Goal: Task Accomplishment & Management: Manage account settings

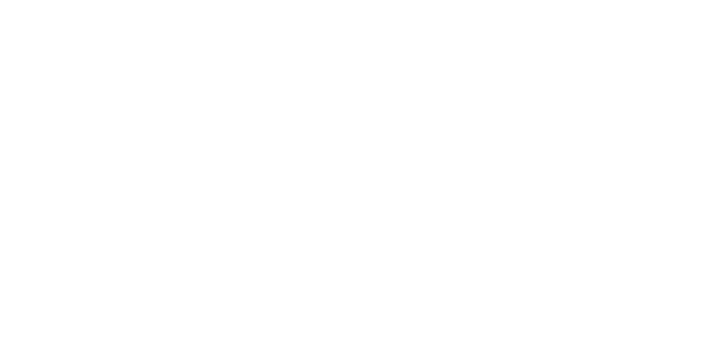
select select ""applied""
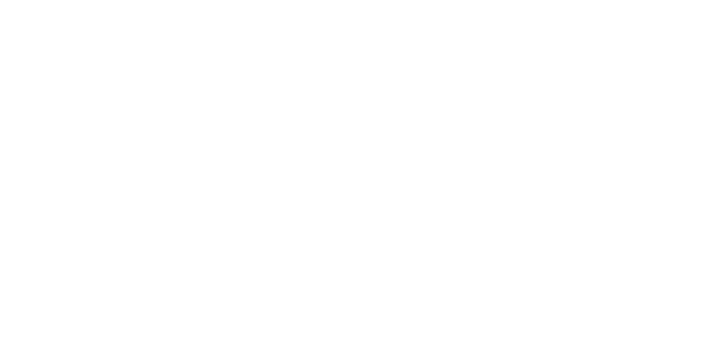
select select ""applied""
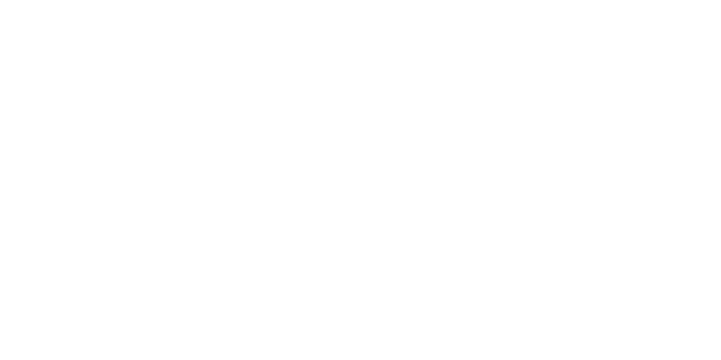
select select ""applied""
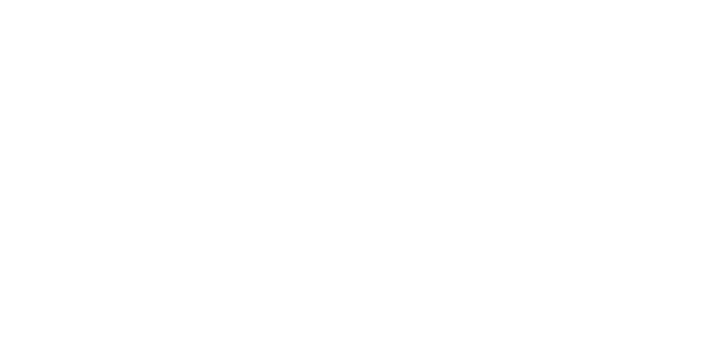
select select ""applied""
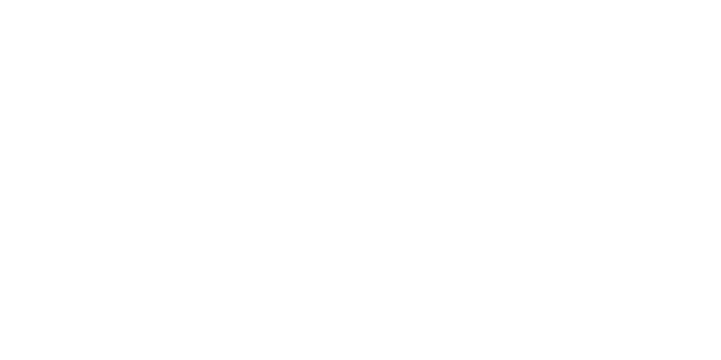
select select ""applied""
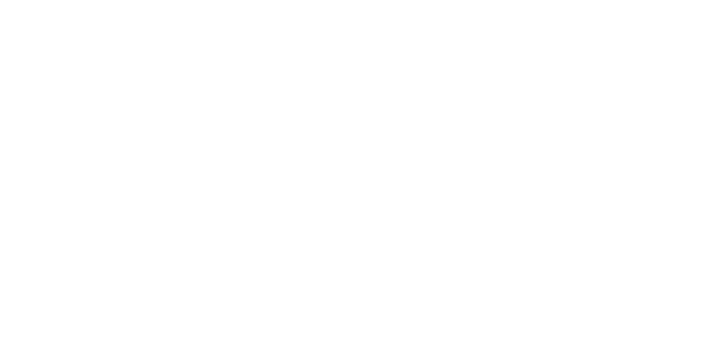
select select ""applied""
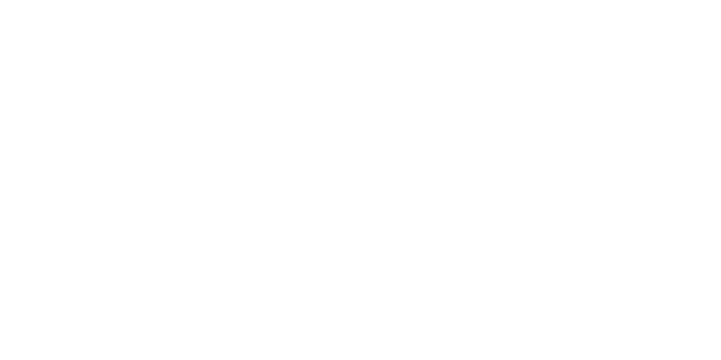
select select ""applied""
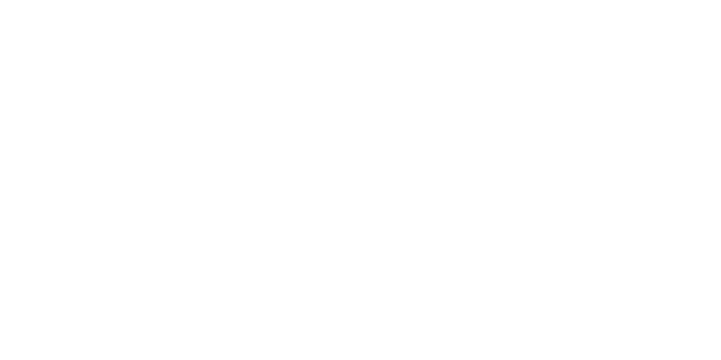
select select ""applied""
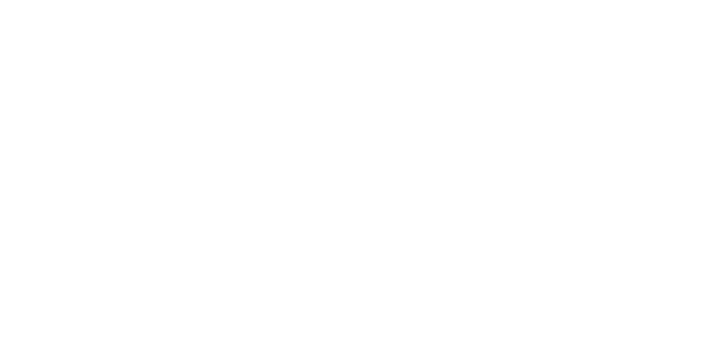
select select ""applied""
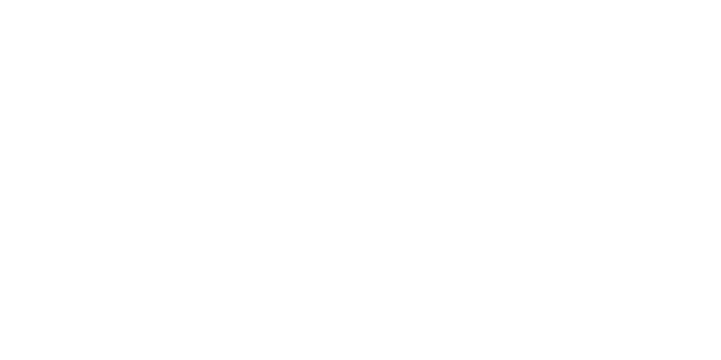
select select ""applied""
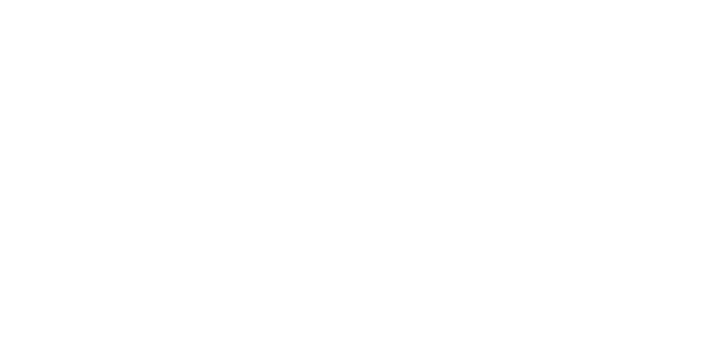
select select ""applied""
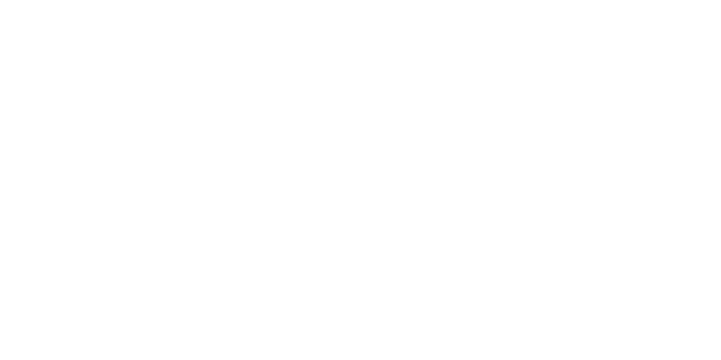
select select ""applied""
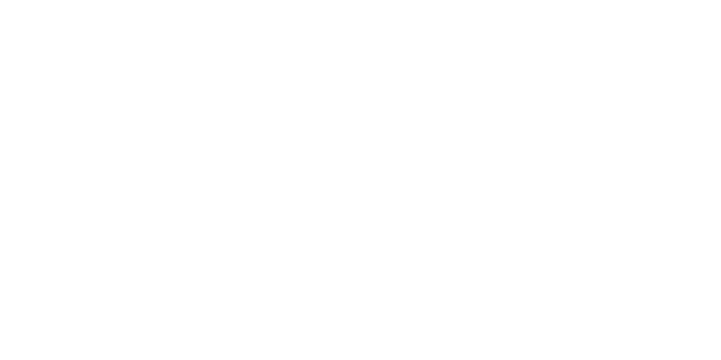
select select ""applied""
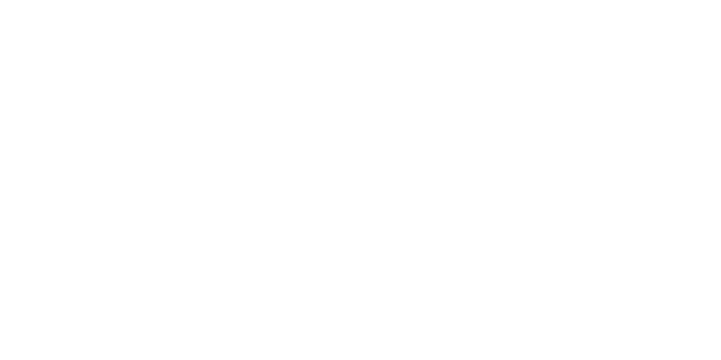
select select ""applied""
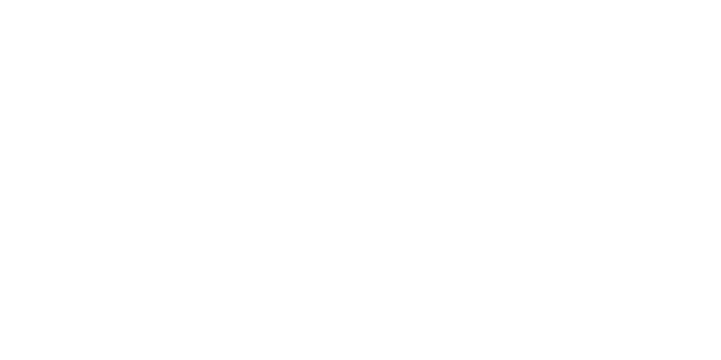
select select ""applied""
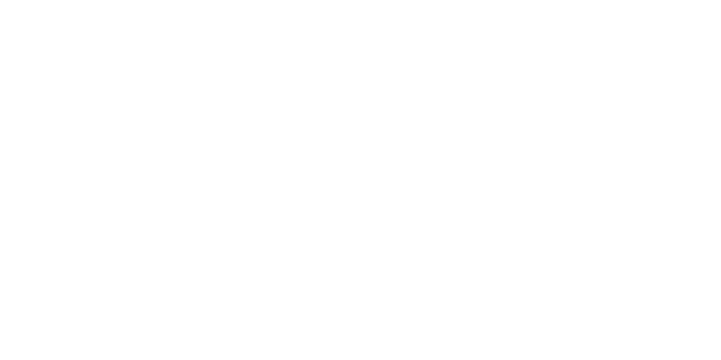
select select ""applied""
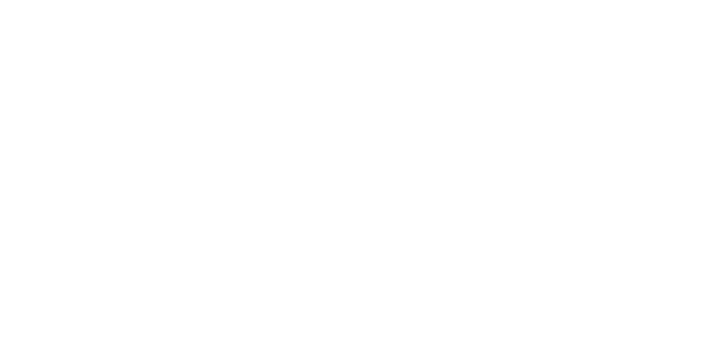
select select ""applied""
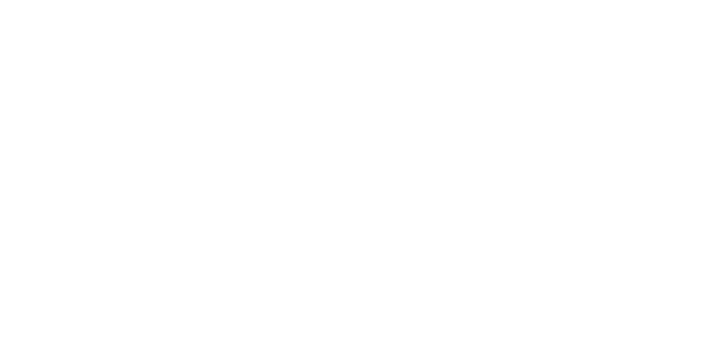
select select ""applied""
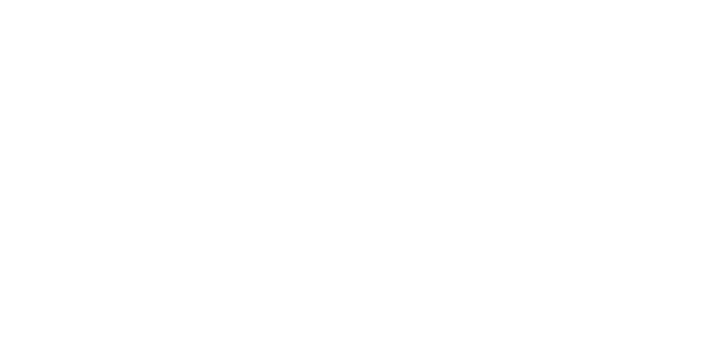
select select ""applied""
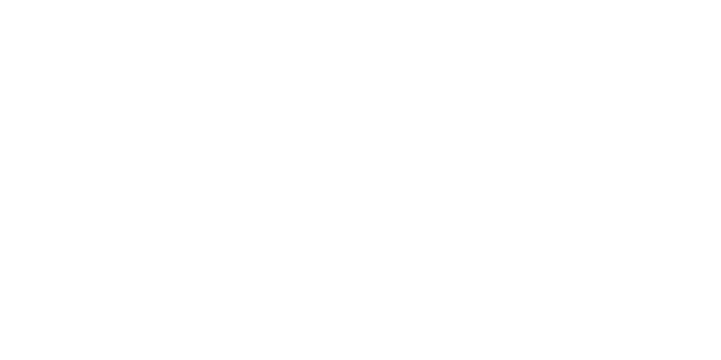
select select ""applied""
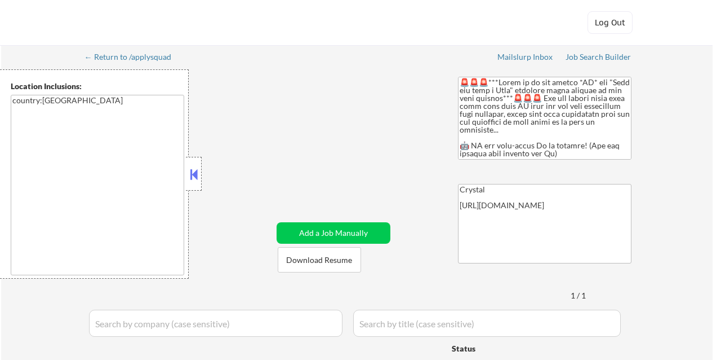
select select ""pending""
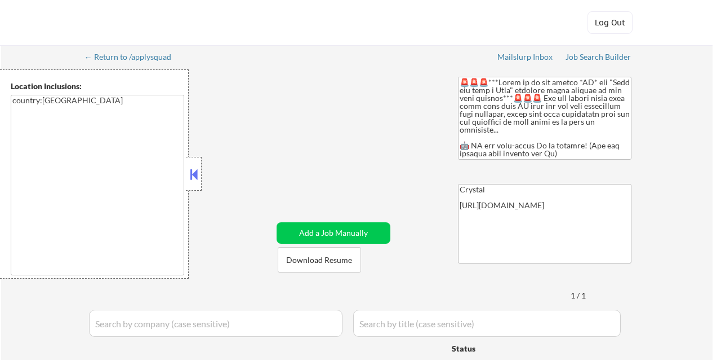
select select ""pending""
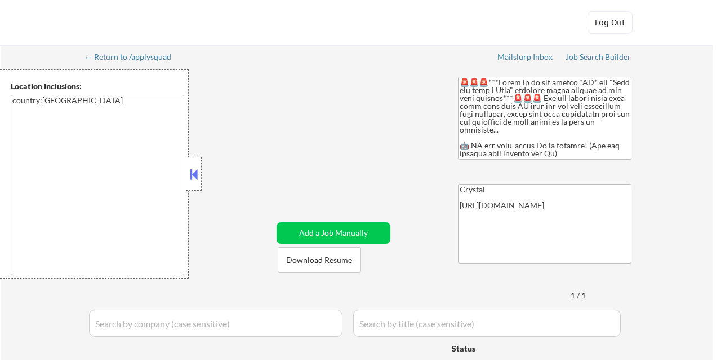
select select ""pending""
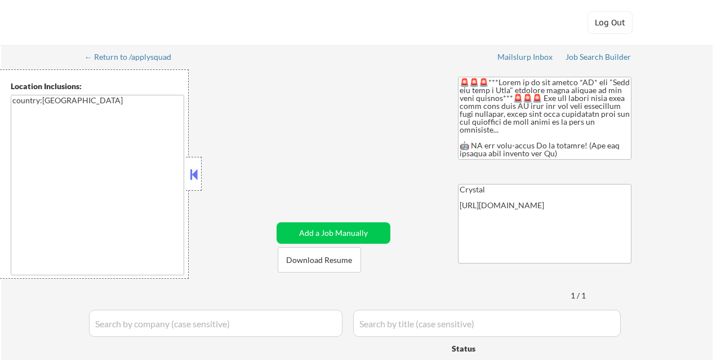
select select ""pending""
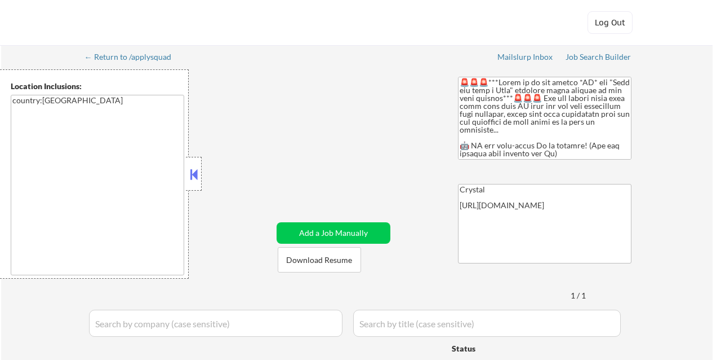
select select ""pending""
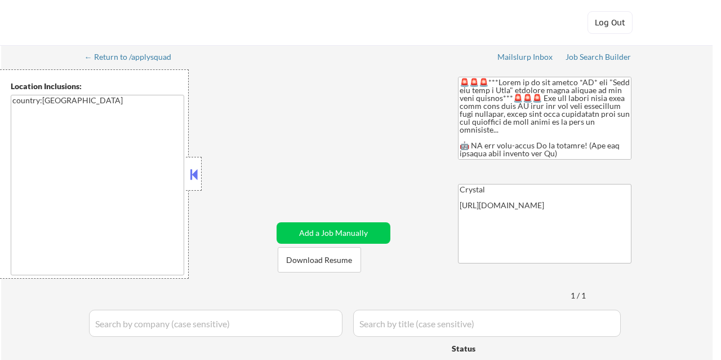
select select ""pending""
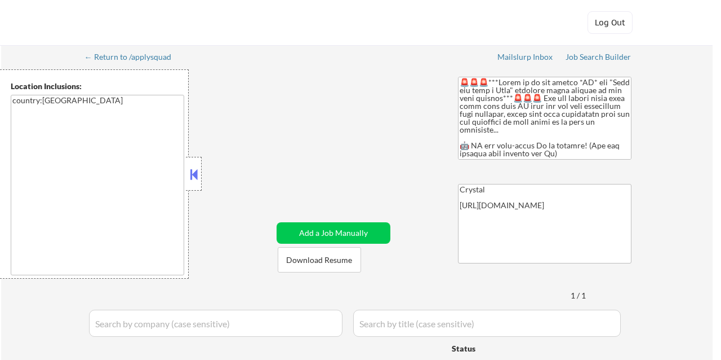
select select ""pending""
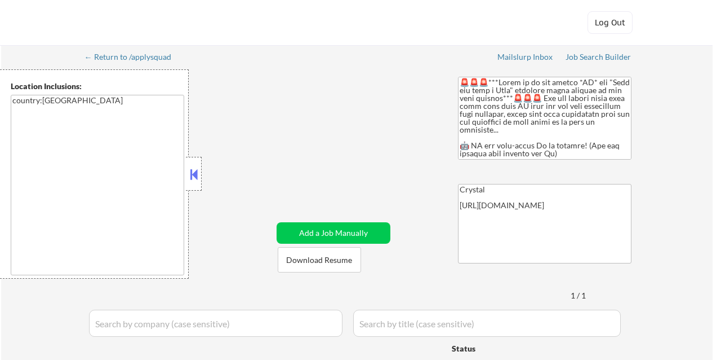
select select ""pending""
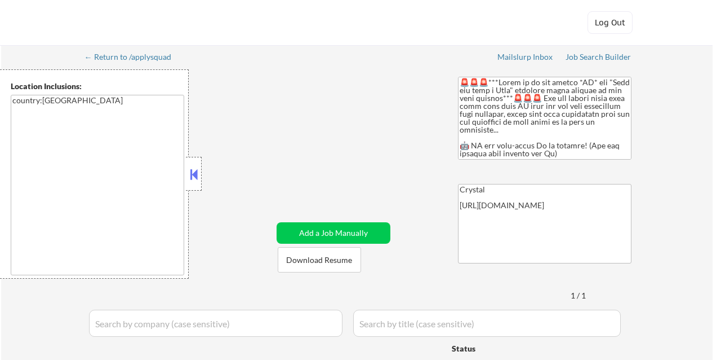
select select ""pending""
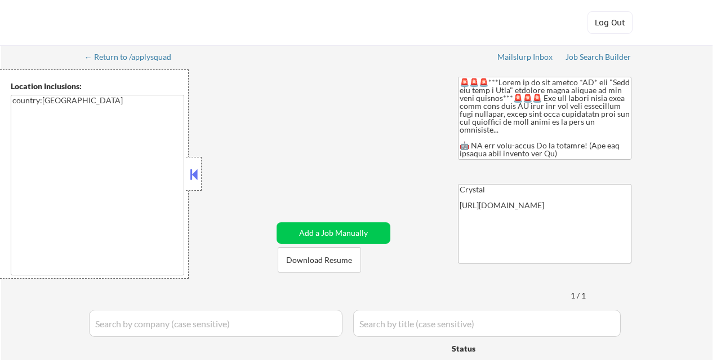
select select ""pending""
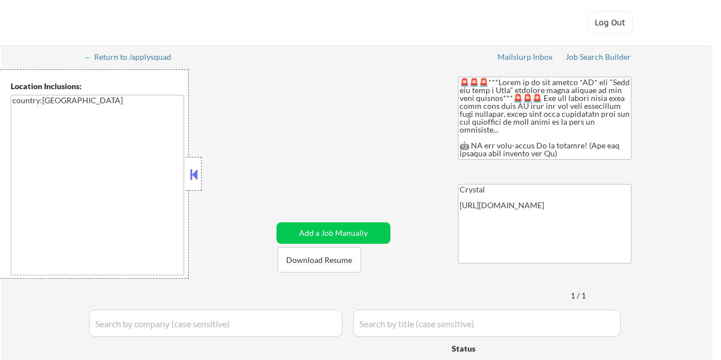
select select ""pending""
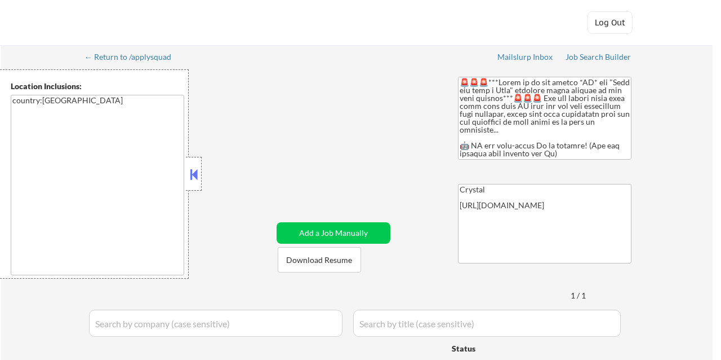
select select ""pending""
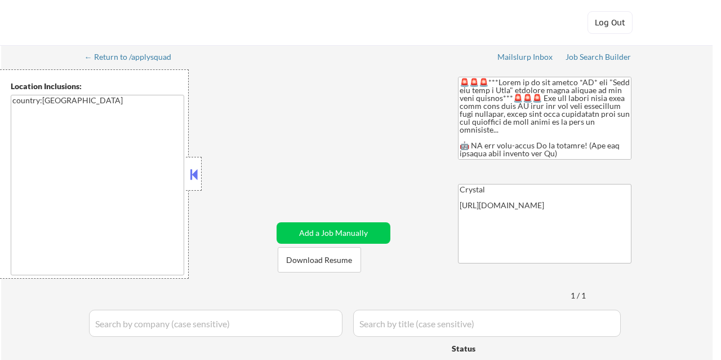
select select ""pending""
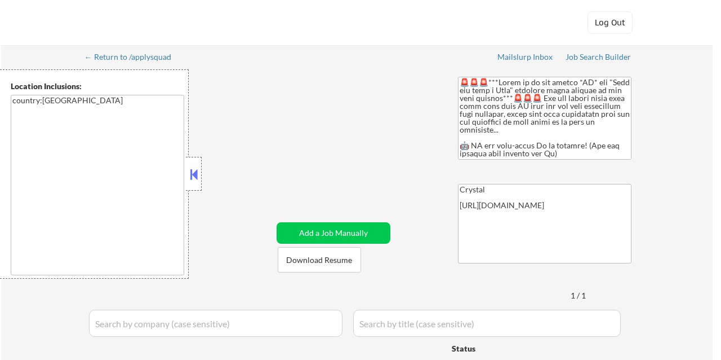
select select ""pending""
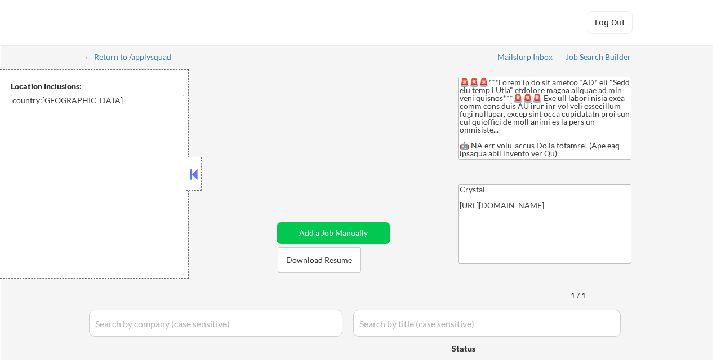
select select ""pending""
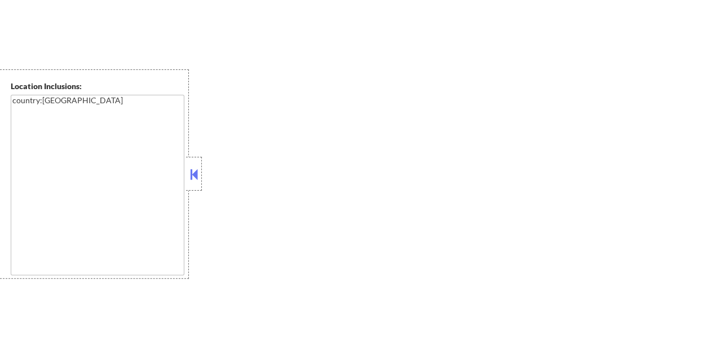
click at [198, 172] on button at bounding box center [194, 174] width 12 height 17
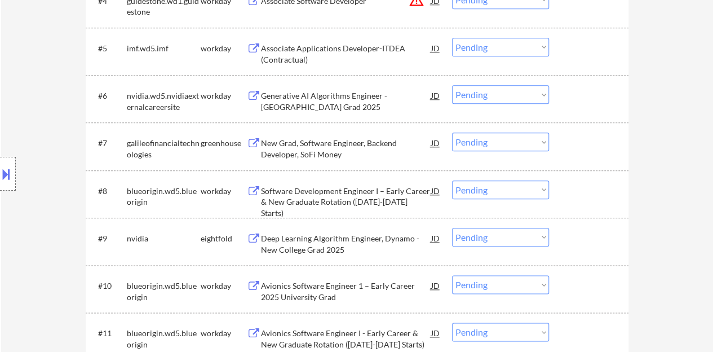
scroll to position [571, 0]
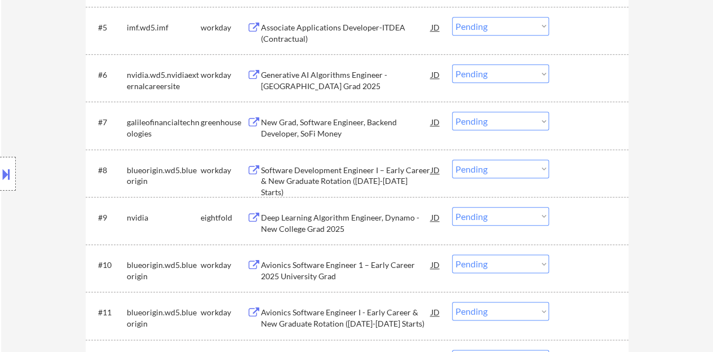
click at [345, 118] on div "New Grad, Software Engineer, Backend Developer, SoFi Money" at bounding box center [346, 128] width 170 height 22
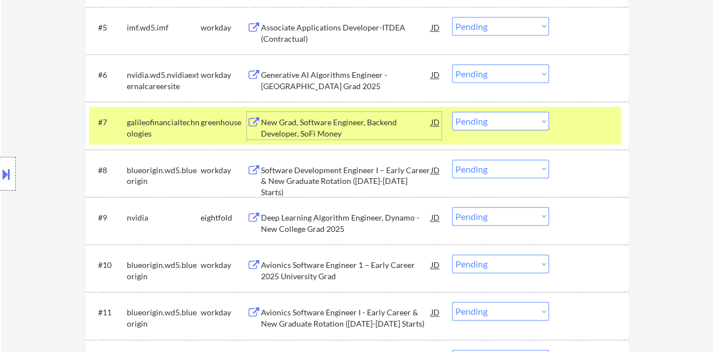
click at [484, 113] on select "Choose an option... Pending Applied Excluded (Questions) Excluded (Expired) Exc…" at bounding box center [500, 121] width 97 height 19
click at [452, 112] on select "Choose an option... Pending Applied Excluded (Questions) Excluded (Expired) Exc…" at bounding box center [500, 121] width 97 height 19
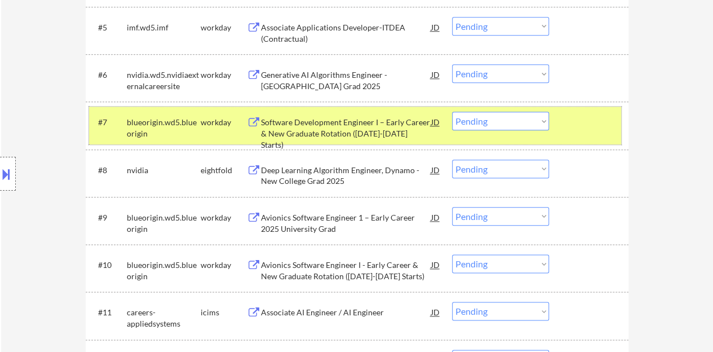
click at [586, 128] on div at bounding box center [590, 122] width 50 height 20
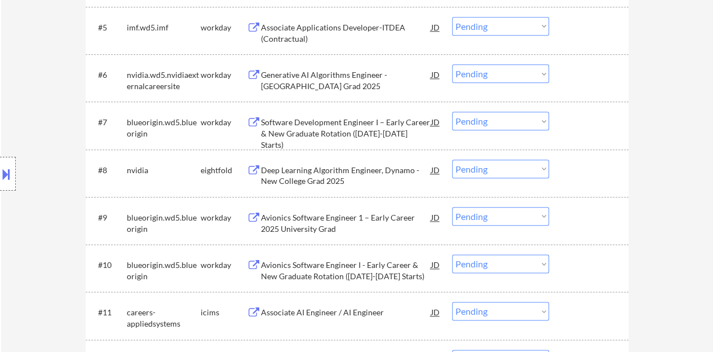
scroll to position [515, 0]
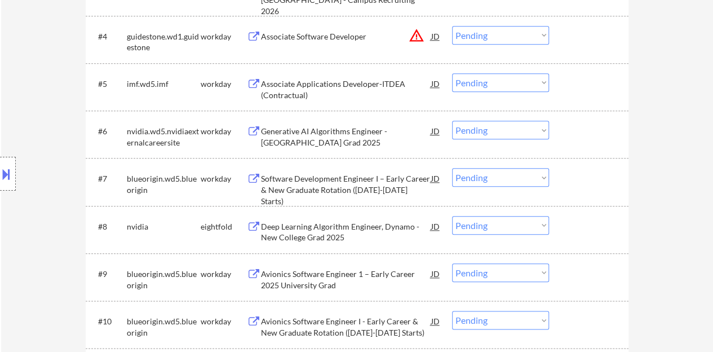
click at [352, 187] on div "Software Development Engineer I – Early Career & New Graduate Rotation (2025-20…" at bounding box center [346, 189] width 170 height 33
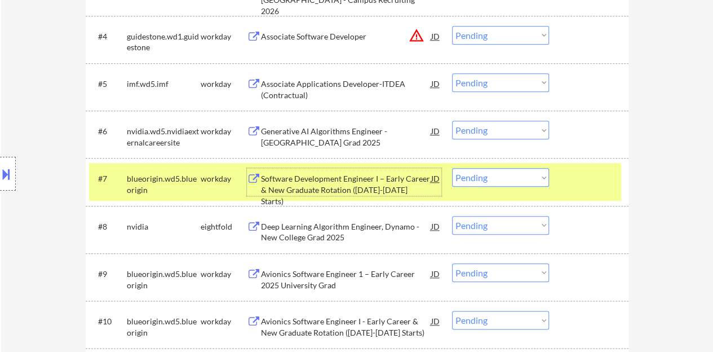
click at [533, 168] on select "Choose an option... Pending Applied Excluded (Questions) Excluded (Expired) Exc…" at bounding box center [500, 177] width 97 height 19
click at [452, 168] on select "Choose an option... Pending Applied Excluded (Questions) Excluded (Expired) Exc…" at bounding box center [500, 177] width 97 height 19
select select ""pending""
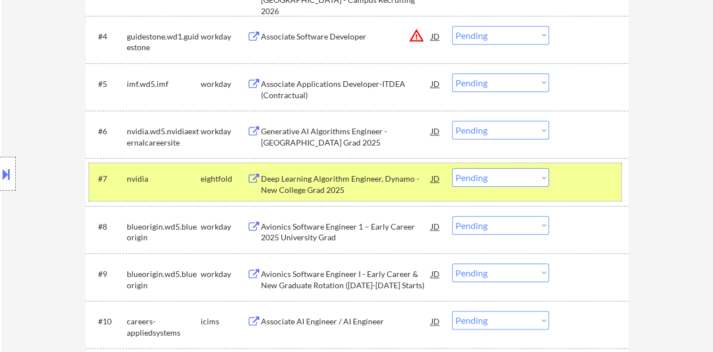
click at [596, 178] on div at bounding box center [590, 178] width 50 height 20
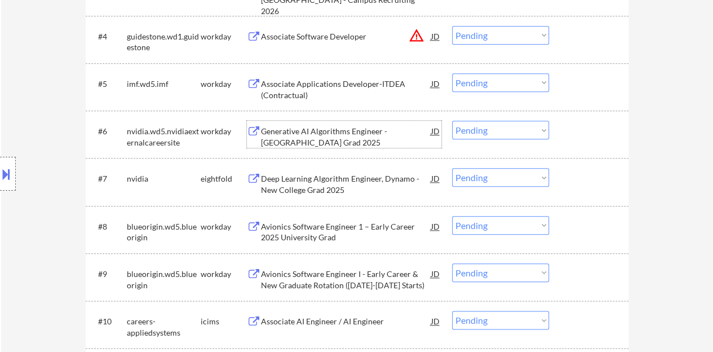
click at [334, 126] on div "Generative AI Algorithms Engineer - New College Grad 2025" at bounding box center [346, 137] width 170 height 22
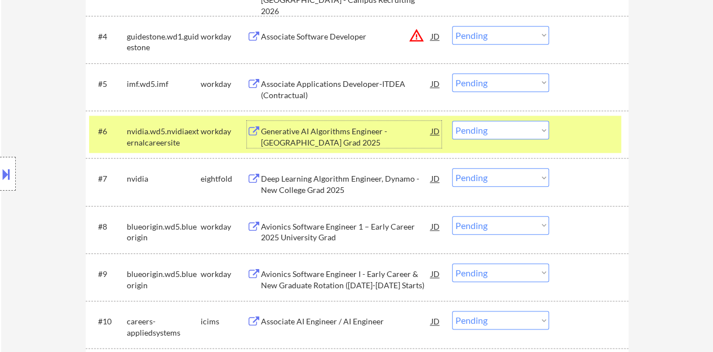
click at [534, 133] on select "Choose an option... Pending Applied Excluded (Questions) Excluded (Expired) Exc…" at bounding box center [500, 130] width 97 height 19
click at [452, 121] on select "Choose an option... Pending Applied Excluded (Questions) Excluded (Expired) Exc…" at bounding box center [500, 130] width 97 height 19
select select ""pending""
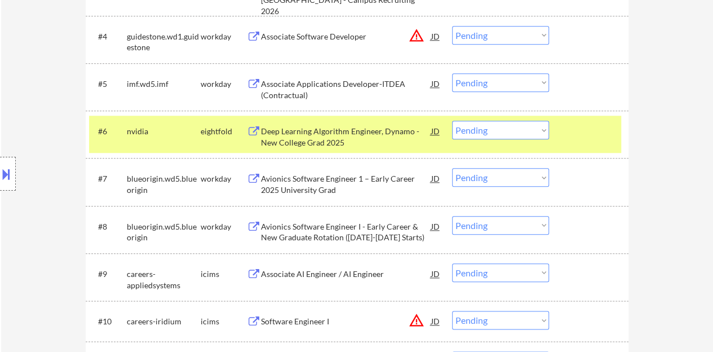
click at [593, 130] on div at bounding box center [590, 131] width 50 height 20
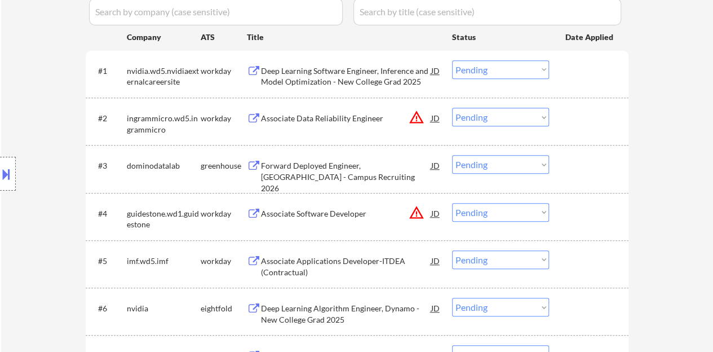
scroll to position [233, 0]
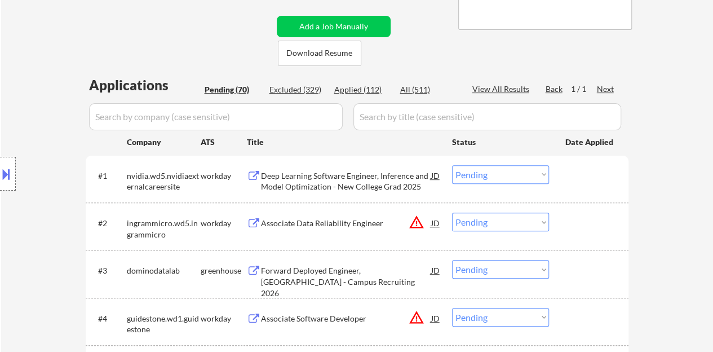
click at [304, 176] on div "Deep Learning Software Engineer, Inference and Model Optimization - New College…" at bounding box center [346, 181] width 170 height 22
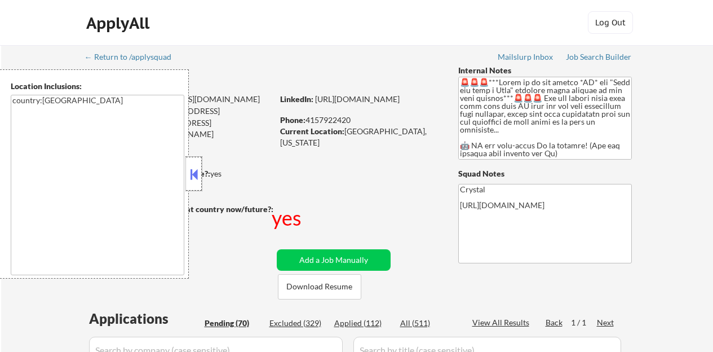
select select ""pending""
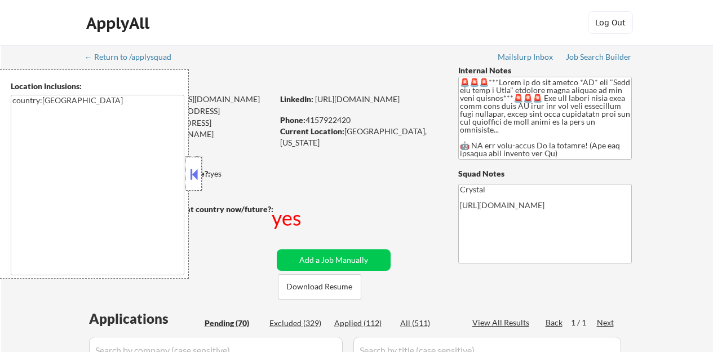
select select ""pending""
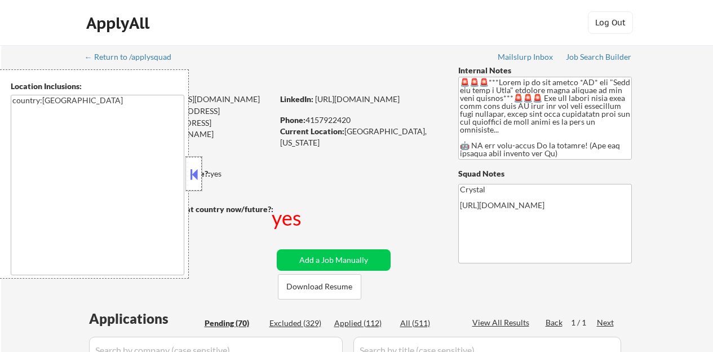
select select ""pending""
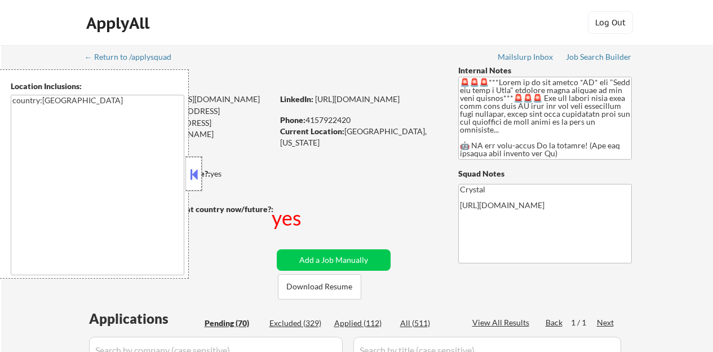
select select ""pending""
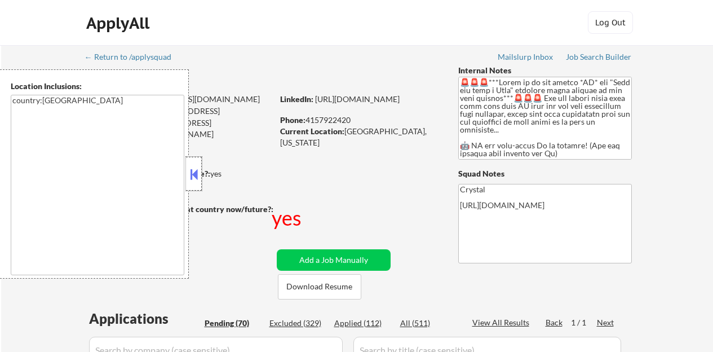
select select ""pending""
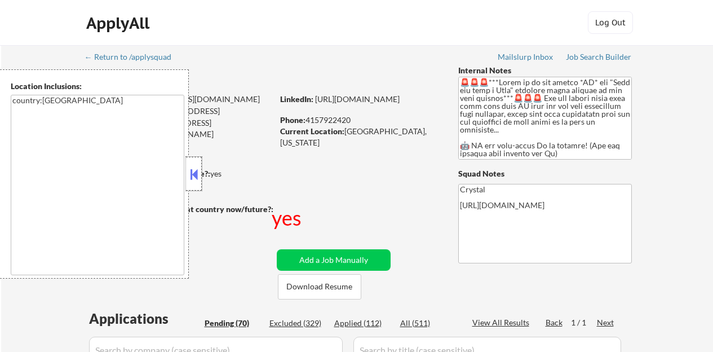
select select ""pending""
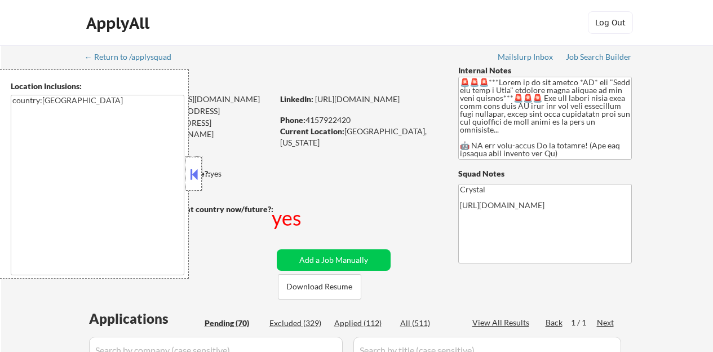
select select ""pending""
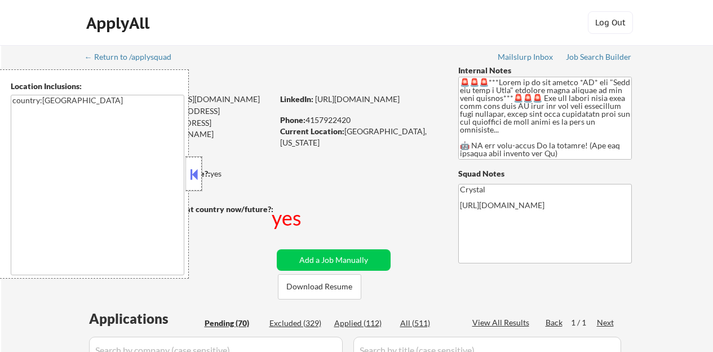
select select ""pending""
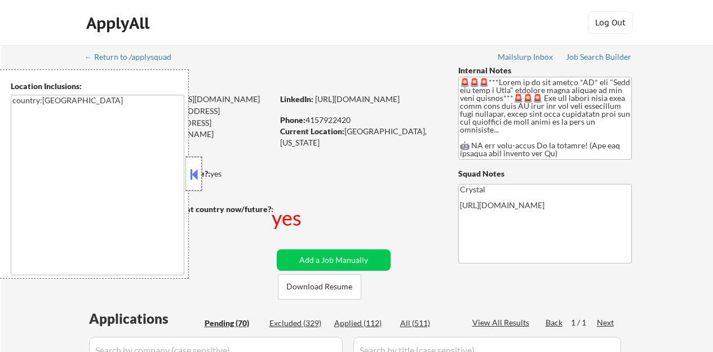
select select ""pending""
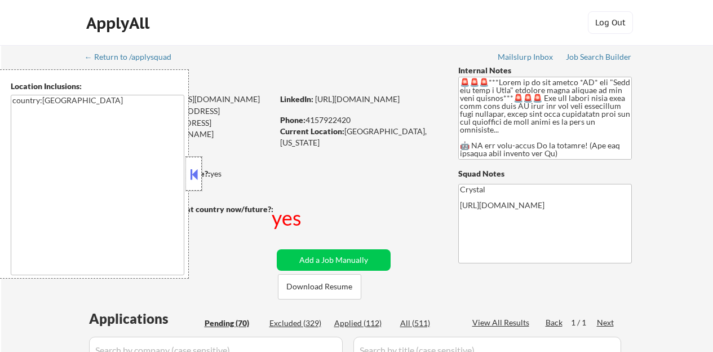
select select ""pending""
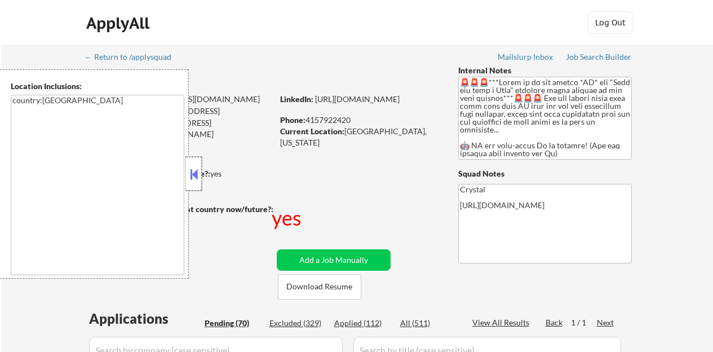
select select ""pending""
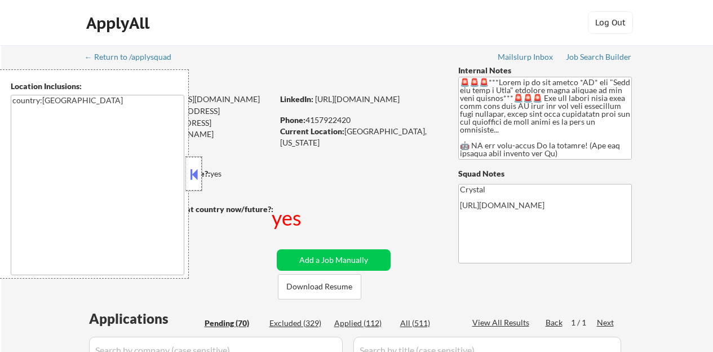
select select ""pending""
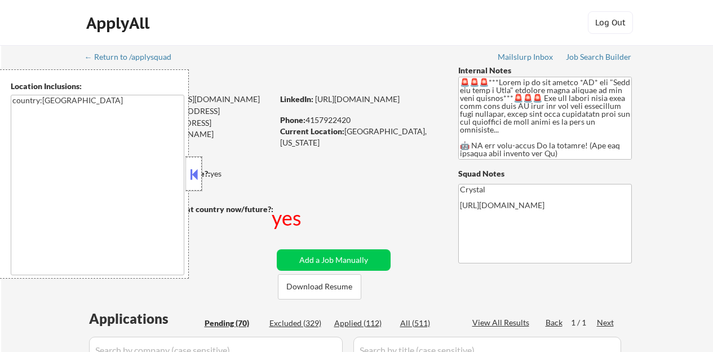
select select ""pending""
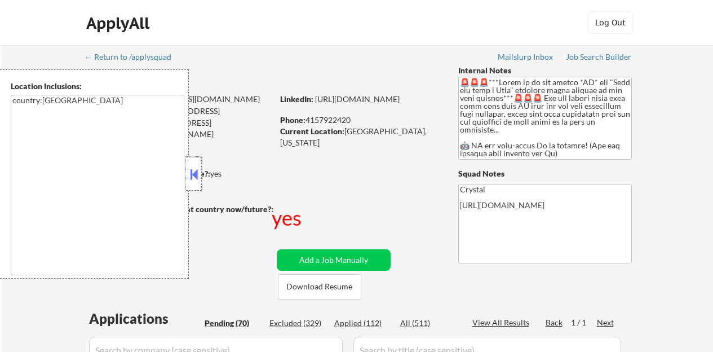
select select ""pending""
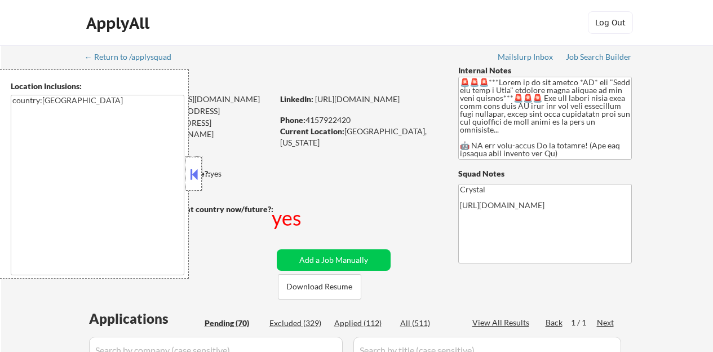
click at [196, 171] on button at bounding box center [194, 174] width 12 height 17
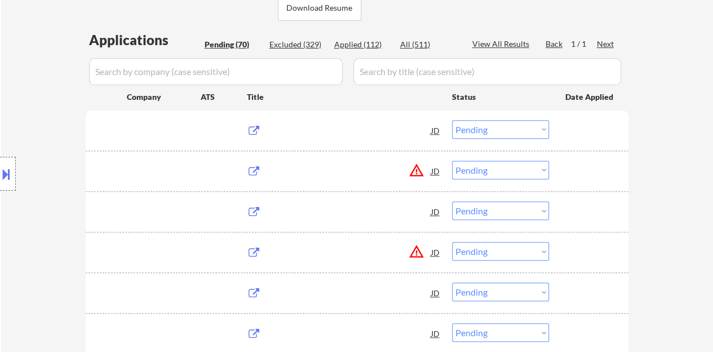
scroll to position [233, 0]
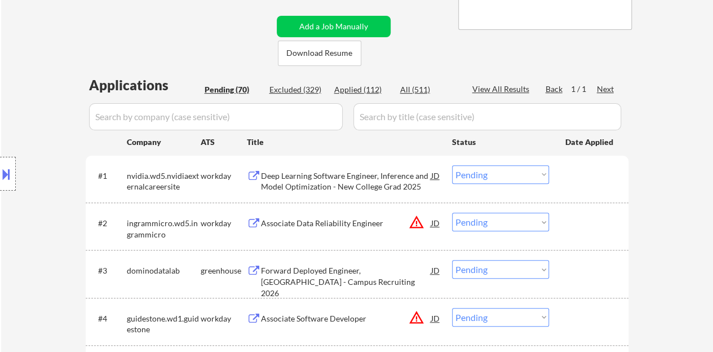
click at [506, 173] on select "Choose an option... Pending Applied Excluded (Questions) Excluded (Expired) Exc…" at bounding box center [500, 174] width 97 height 19
click at [452, 165] on select "Choose an option... Pending Applied Excluded (Questions) Excluded (Expired) Exc…" at bounding box center [500, 174] width 97 height 19
select select ""pending""
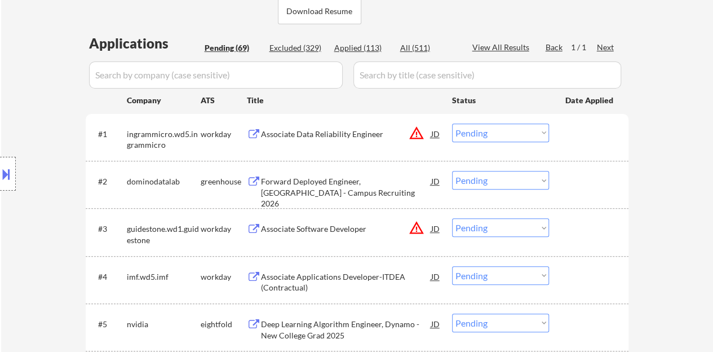
scroll to position [290, 0]
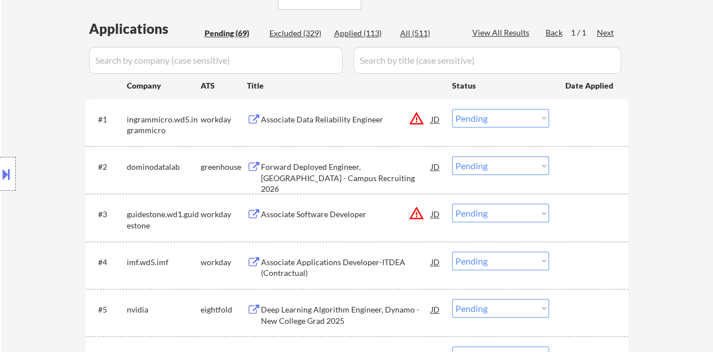
click at [372, 169] on div "Forward Deployed Engineer, [GEOGRAPHIC_DATA] - Campus Recruiting 2026" at bounding box center [346, 177] width 170 height 33
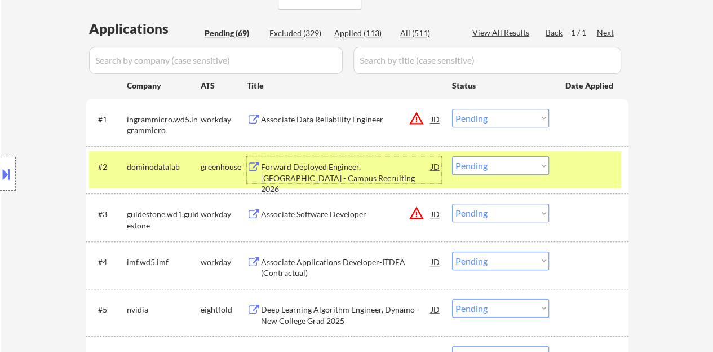
click at [521, 161] on select "Choose an option... Pending Applied Excluded (Questions) Excluded (Expired) Exc…" at bounding box center [500, 165] width 97 height 19
click at [452, 156] on select "Choose an option... Pending Applied Excluded (Questions) Excluded (Expired) Exc…" at bounding box center [500, 165] width 97 height 19
select select ""pending""
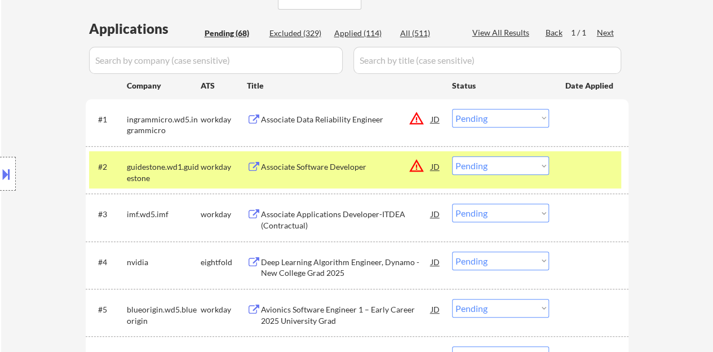
click at [595, 176] on div "#2 guidestone.wd1.guidestone workday Associate Software Developer JD warning_am…" at bounding box center [355, 169] width 532 height 37
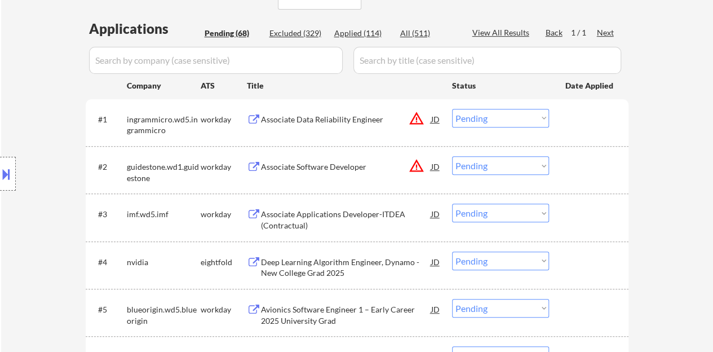
click at [304, 122] on div "Associate Data Reliability Engineer" at bounding box center [346, 119] width 170 height 11
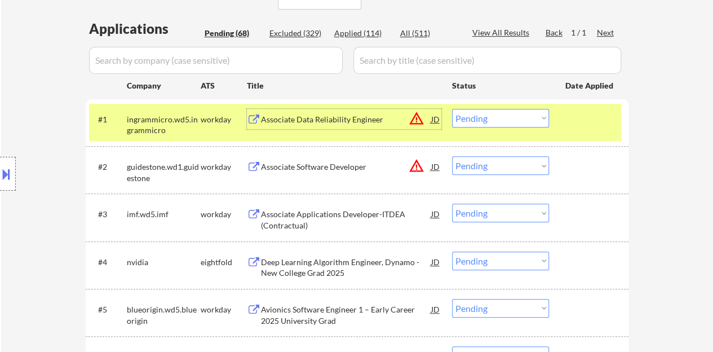
click at [502, 114] on select "Choose an option... Pending Applied Excluded (Questions) Excluded (Expired) Exc…" at bounding box center [500, 118] width 97 height 19
click at [452, 109] on select "Choose an option... Pending Applied Excluded (Questions) Excluded (Expired) Exc…" at bounding box center [500, 118] width 97 height 19
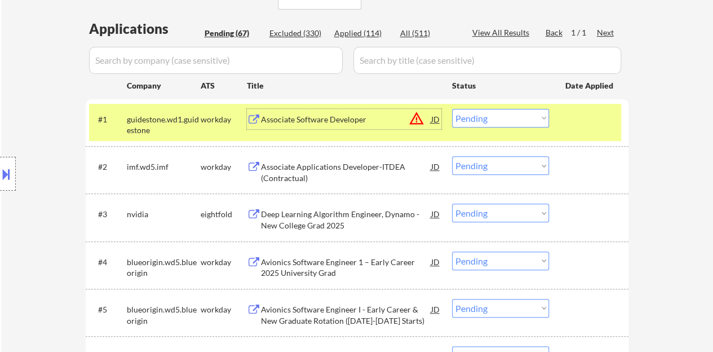
click at [310, 109] on div "Associate Software Developer" at bounding box center [346, 119] width 170 height 20
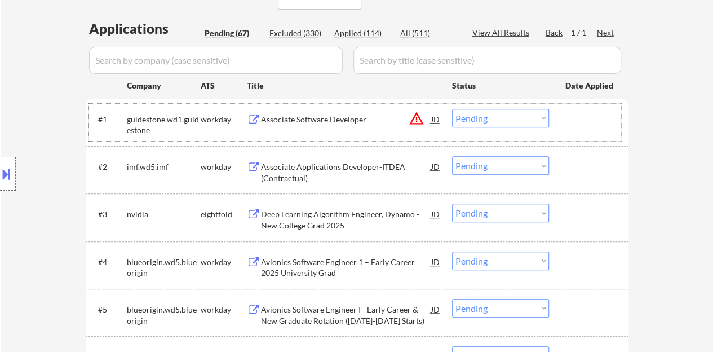
click at [583, 112] on div at bounding box center [590, 119] width 50 height 20
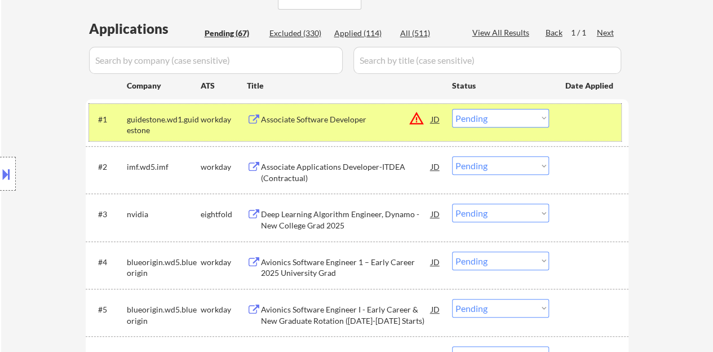
click at [489, 125] on select "Choose an option... Pending Applied Excluded (Questions) Excluded (Expired) Exc…" at bounding box center [500, 118] width 97 height 19
click at [452, 109] on select "Choose an option... Pending Applied Excluded (Questions) Excluded (Expired) Exc…" at bounding box center [500, 118] width 97 height 19
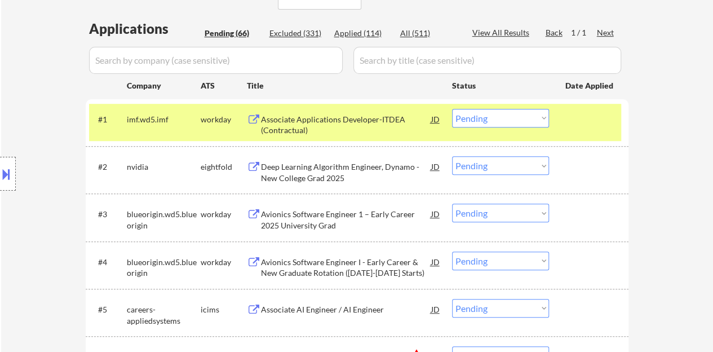
click at [381, 116] on div "Associate Applications Developer-ITDEA (Contractual)" at bounding box center [346, 125] width 170 height 22
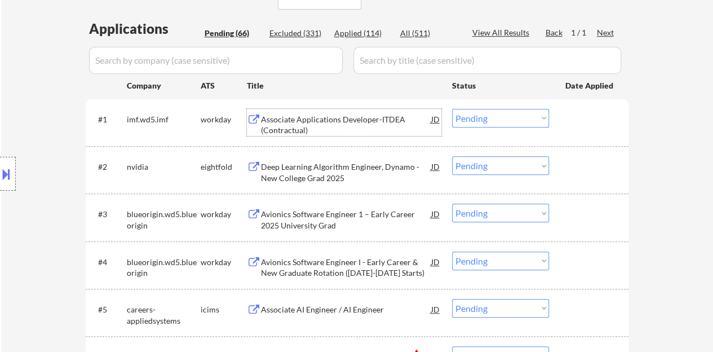
click at [573, 107] on div "#1 imf.wd5.imf workday Associate Applications Developer-ITDEA (Contractual) JD …" at bounding box center [355, 122] width 532 height 37
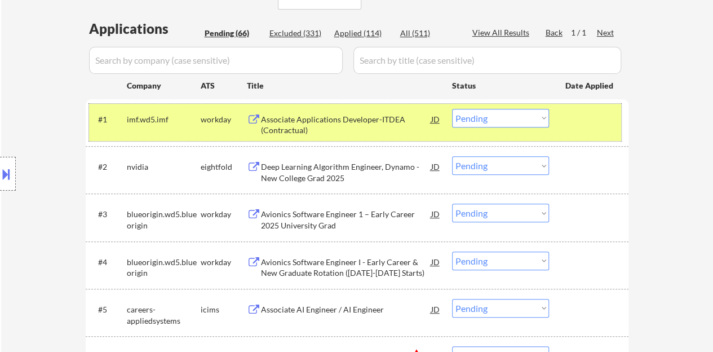
click at [518, 125] on select "Choose an option... Pending Applied Excluded (Questions) Excluded (Expired) Exc…" at bounding box center [500, 118] width 97 height 19
click at [452, 109] on select "Choose an option... Pending Applied Excluded (Questions) Excluded (Expired) Exc…" at bounding box center [500, 118] width 97 height 19
select select ""pending""
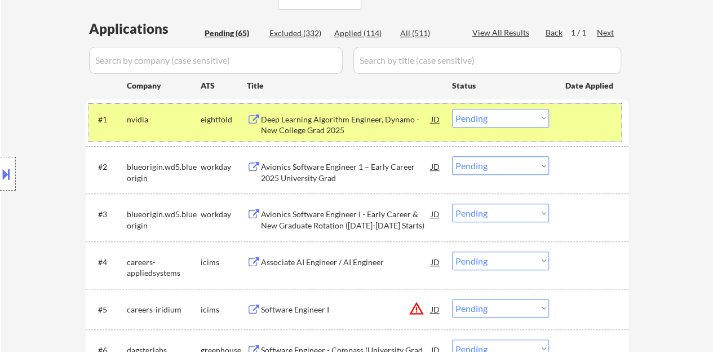
click at [570, 119] on div at bounding box center [590, 119] width 50 height 20
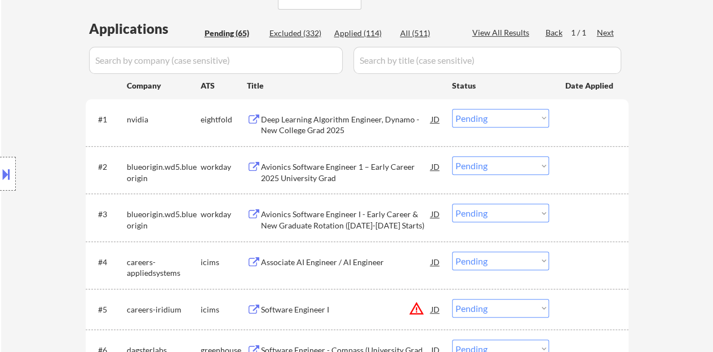
click at [397, 162] on div "Avionics Software Engineer 1 – Early Career 2025 University Grad" at bounding box center [346, 172] width 170 height 22
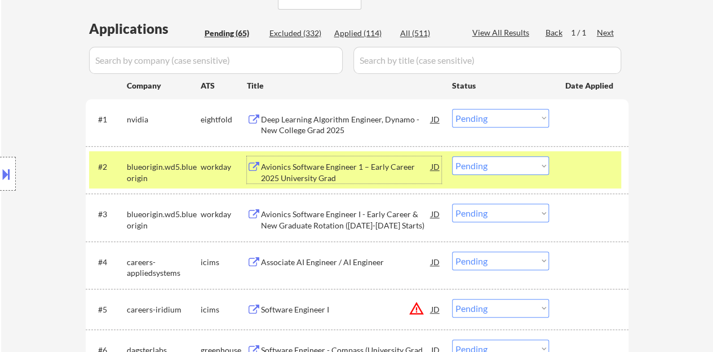
click at [522, 160] on select "Choose an option... Pending Applied Excluded (Questions) Excluded (Expired) Exc…" at bounding box center [500, 165] width 97 height 19
click at [452, 156] on select "Choose an option... Pending Applied Excluded (Questions) Excluded (Expired) Exc…" at bounding box center [500, 165] width 97 height 19
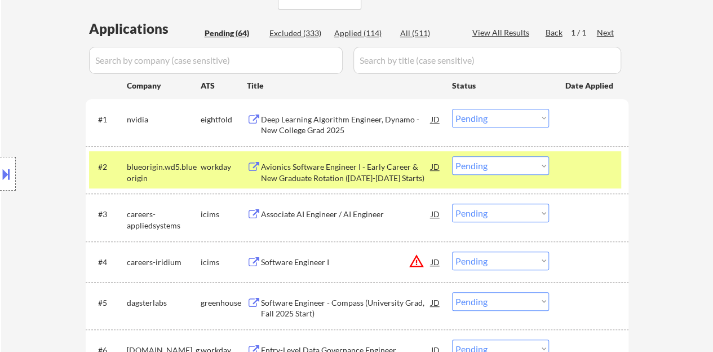
click at [384, 156] on div "Avionics Software Engineer I - Early Career & New Graduate Rotation ([DATE]-[DA…" at bounding box center [346, 169] width 170 height 27
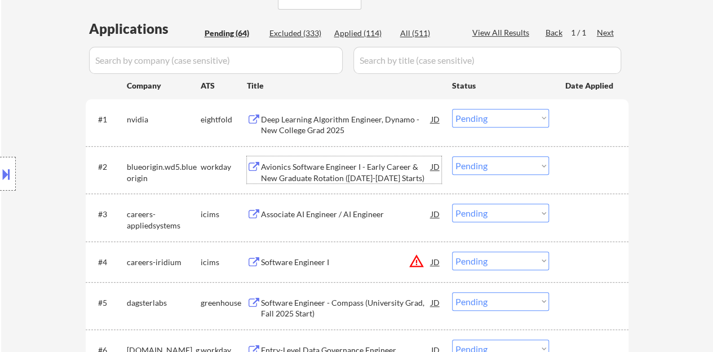
click at [571, 184] on div "#2 blueorigin.wd5.blueorigin workday Avionics Software Engineer I - Early Caree…" at bounding box center [355, 169] width 532 height 37
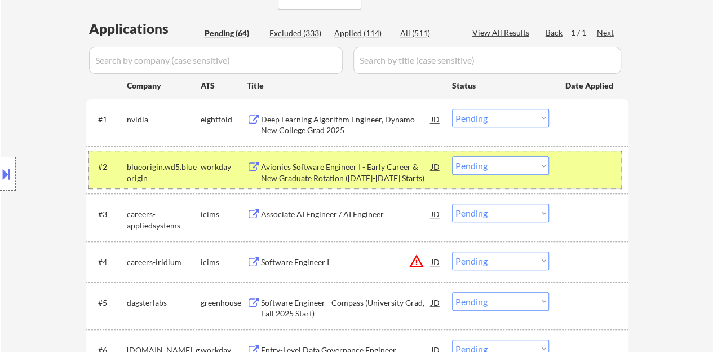
click at [493, 158] on select "Choose an option... Pending Applied Excluded (Questions) Excluded (Expired) Exc…" at bounding box center [500, 165] width 97 height 19
click at [452, 156] on select "Choose an option... Pending Applied Excluded (Questions) Excluded (Expired) Exc…" at bounding box center [500, 165] width 97 height 19
select select ""pending""
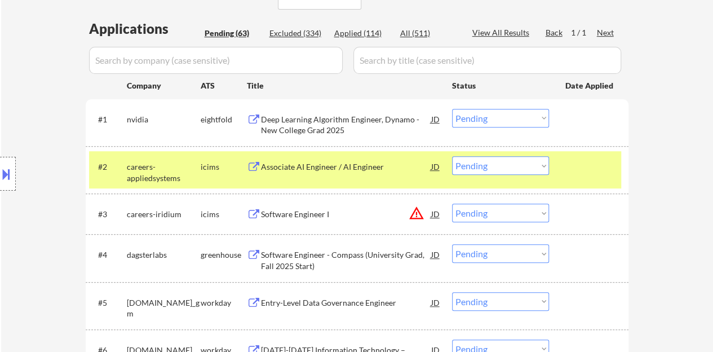
click at [597, 161] on div at bounding box center [590, 166] width 50 height 20
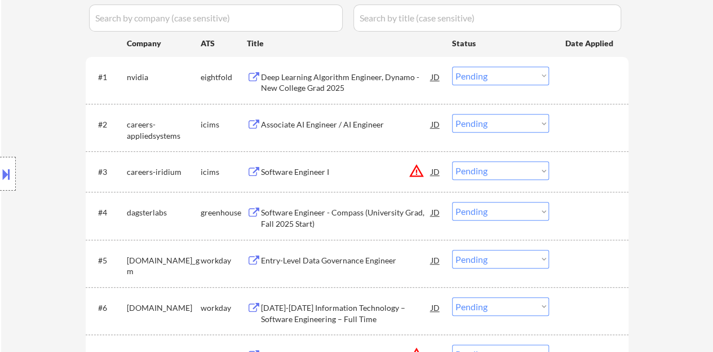
scroll to position [346, 0]
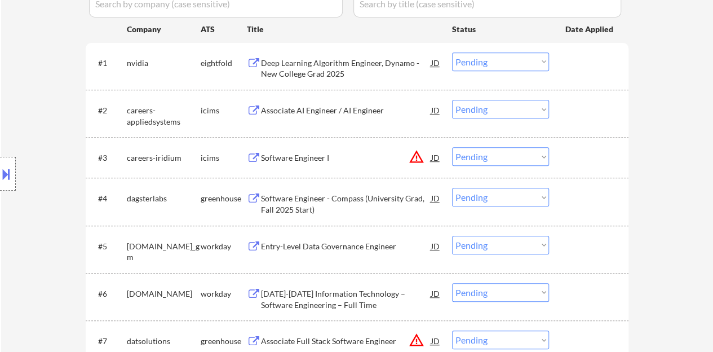
click at [285, 202] on div "Software Engineer - Compass (University Grad, Fall 2025 Start)" at bounding box center [346, 204] width 170 height 22
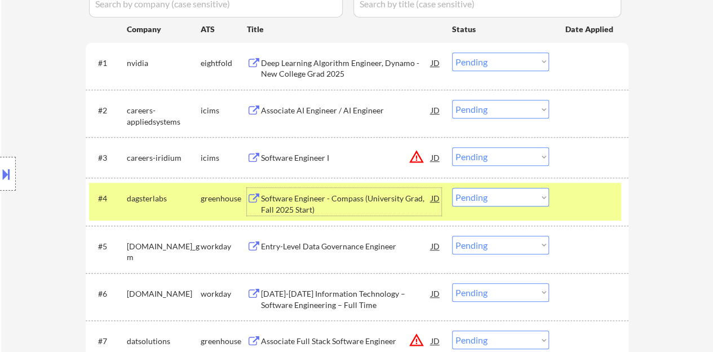
click at [534, 199] on select "Choose an option... Pending Applied Excluded (Questions) Excluded (Expired) Exc…" at bounding box center [500, 197] width 97 height 19
click at [452, 188] on select "Choose an option... Pending Applied Excluded (Questions) Excluded (Expired) Exc…" at bounding box center [500, 197] width 97 height 19
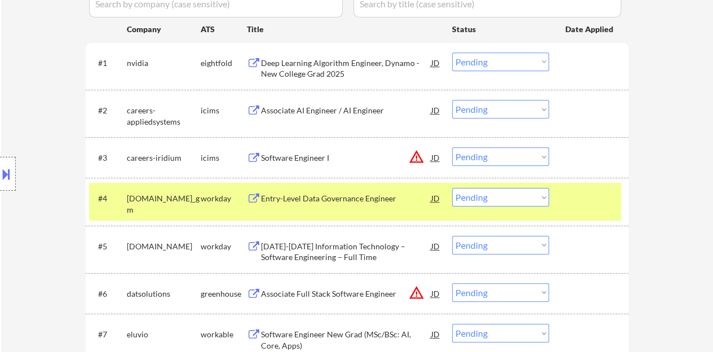
click at [338, 195] on div "Entry-Level Data Governance Engineer" at bounding box center [346, 198] width 170 height 11
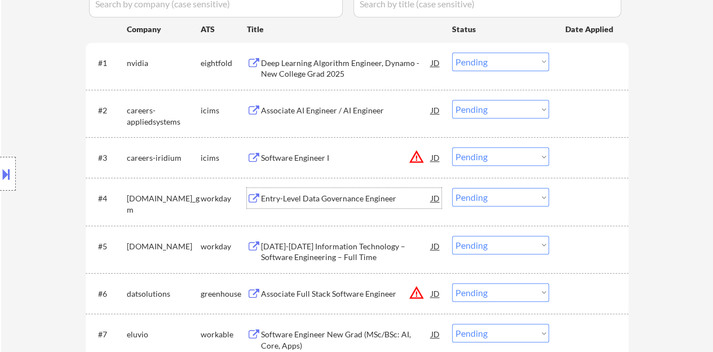
click at [595, 195] on div at bounding box center [590, 198] width 50 height 20
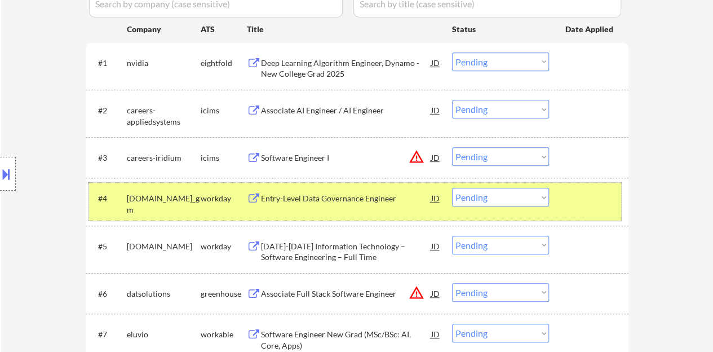
click at [537, 190] on select "Choose an option... Pending Applied Excluded (Questions) Excluded (Expired) Exc…" at bounding box center [500, 197] width 97 height 19
click at [452, 188] on select "Choose an option... Pending Applied Excluded (Questions) Excluded (Expired) Exc…" at bounding box center [500, 197] width 97 height 19
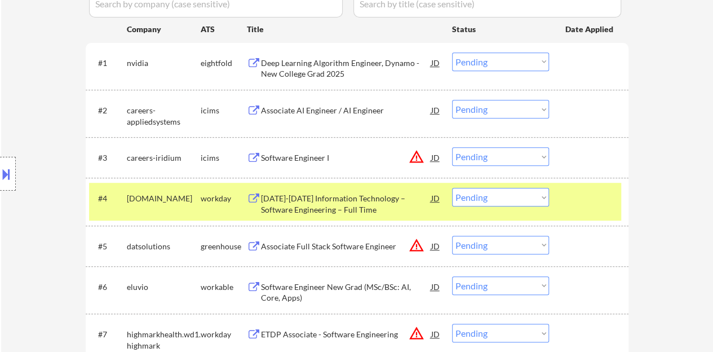
click at [317, 202] on div "[DATE]-[DATE] Information Technology – Software Engineering – Full Time" at bounding box center [346, 204] width 170 height 22
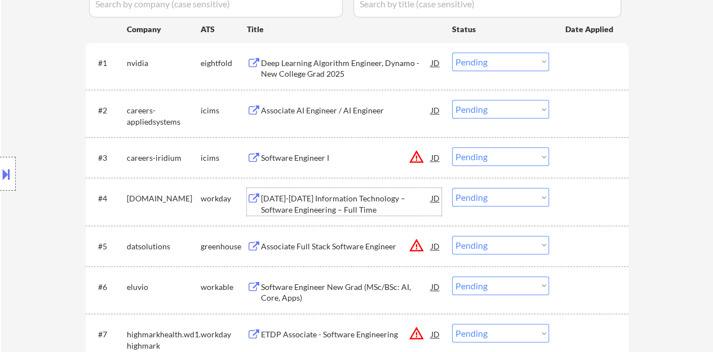
click at [507, 193] on select "Choose an option... Pending Applied Excluded (Questions) Excluded (Expired) Exc…" at bounding box center [500, 197] width 97 height 19
click at [452, 188] on select "Choose an option... Pending Applied Excluded (Questions) Excluded (Expired) Exc…" at bounding box center [500, 197] width 97 height 19
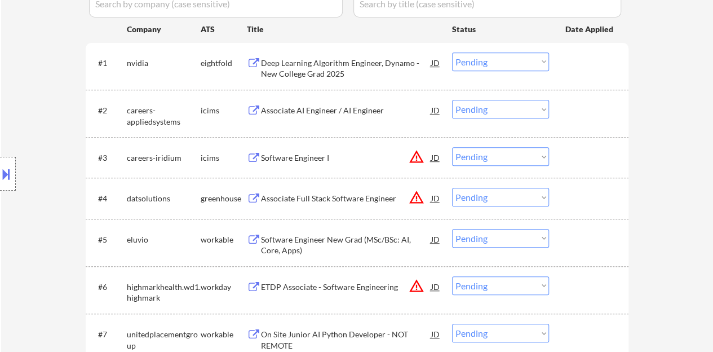
scroll to position [402, 0]
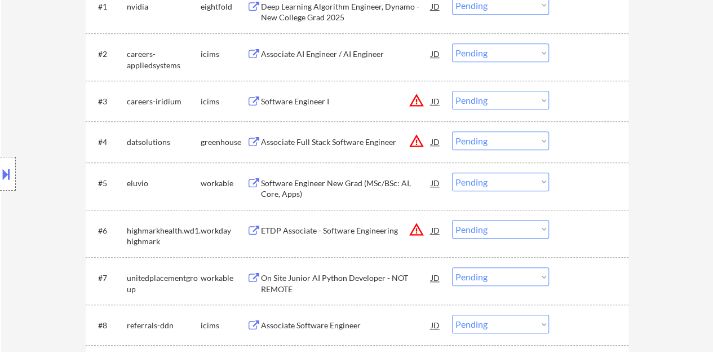
click at [365, 146] on div "Associate Full Stack Software Engineer" at bounding box center [346, 141] width 170 height 11
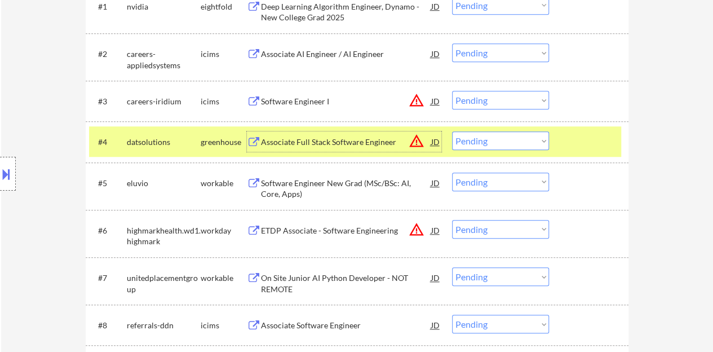
click at [487, 134] on select "Choose an option... Pending Applied Excluded (Questions) Excluded (Expired) Exc…" at bounding box center [500, 140] width 97 height 19
click at [452, 131] on select "Choose an option... Pending Applied Excluded (Questions) Excluded (Expired) Exc…" at bounding box center [500, 140] width 97 height 19
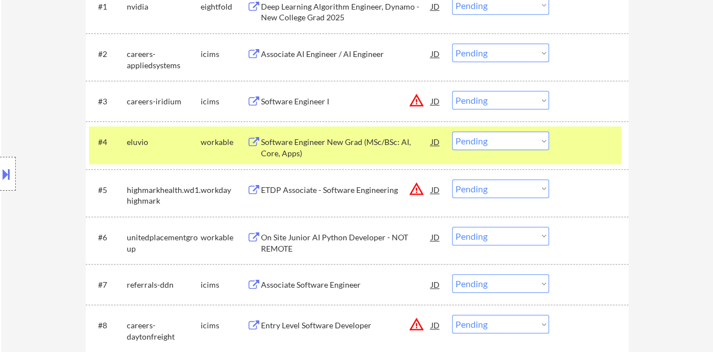
click at [361, 140] on div "Software Engineer New Grad (MSc/BSc: AI, Core, Apps)" at bounding box center [346, 147] width 170 height 22
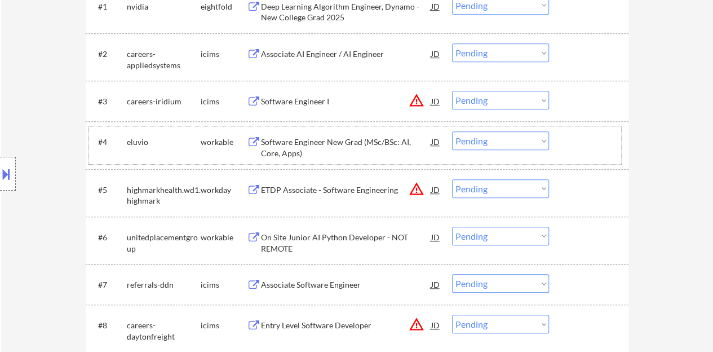
click at [579, 147] on div at bounding box center [590, 141] width 50 height 20
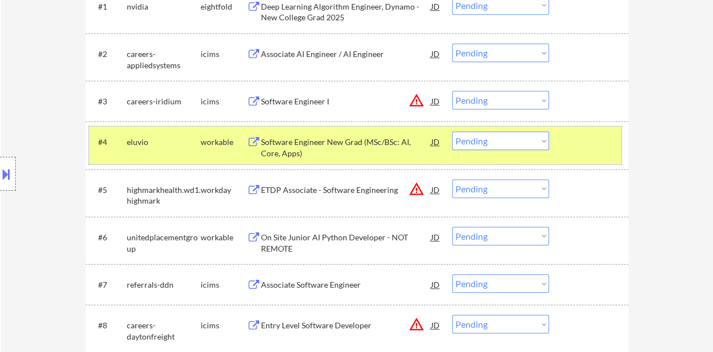
click at [488, 138] on select "Choose an option... Pending Applied Excluded (Questions) Excluded (Expired) Exc…" at bounding box center [500, 140] width 97 height 19
click at [452, 131] on select "Choose an option... Pending Applied Excluded (Questions) Excluded (Expired) Exc…" at bounding box center [500, 140] width 97 height 19
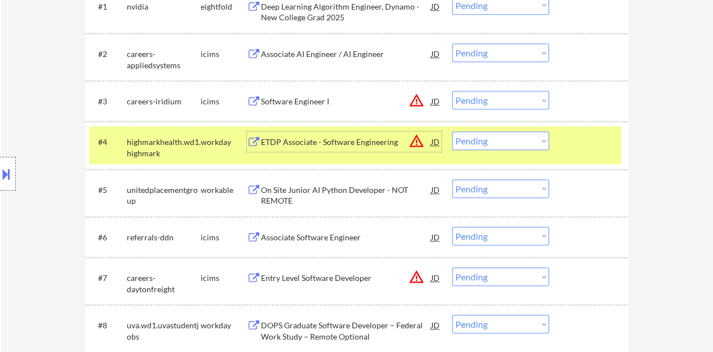
click at [352, 140] on div "ETDP Associate - Software Engineering" at bounding box center [346, 141] width 170 height 11
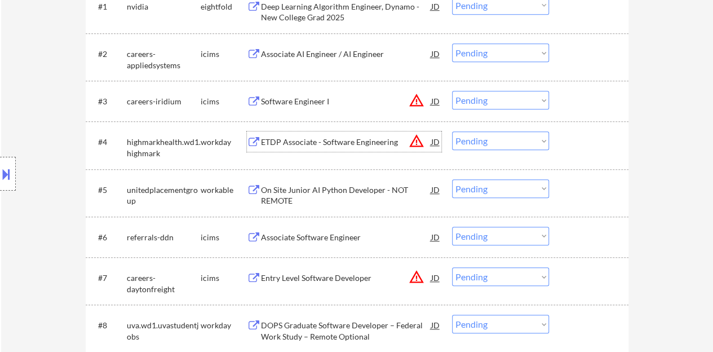
click at [564, 155] on div "#4 highmarkhealth.wd1.highmark workday ETDP Associate - Software Engineering JD…" at bounding box center [355, 144] width 532 height 37
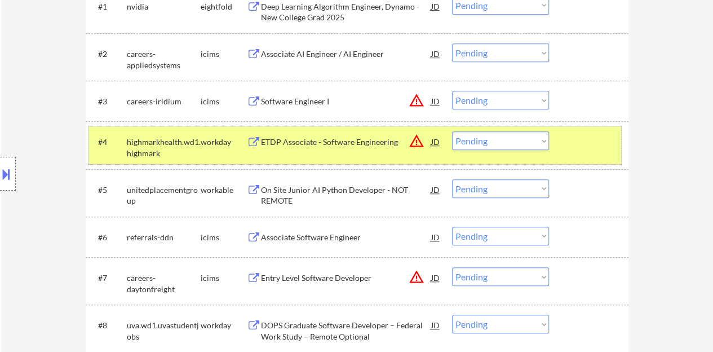
click at [473, 144] on select "Choose an option... Pending Applied Excluded (Questions) Excluded (Expired) Exc…" at bounding box center [500, 140] width 97 height 19
click at [452, 131] on select "Choose an option... Pending Applied Excluded (Questions) Excluded (Expired) Exc…" at bounding box center [500, 140] width 97 height 19
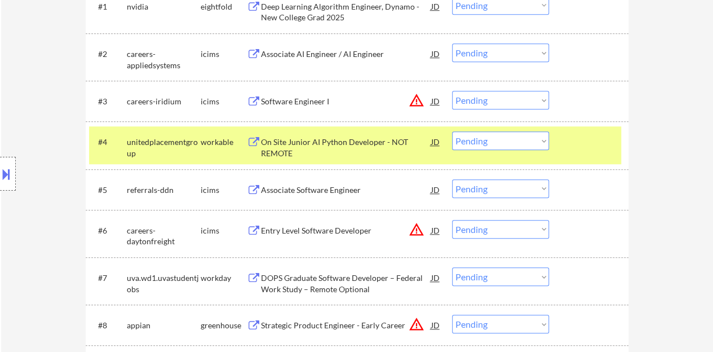
click at [397, 139] on div "On Site Junior AI Python Developer - NOT REMOTE" at bounding box center [346, 147] width 170 height 22
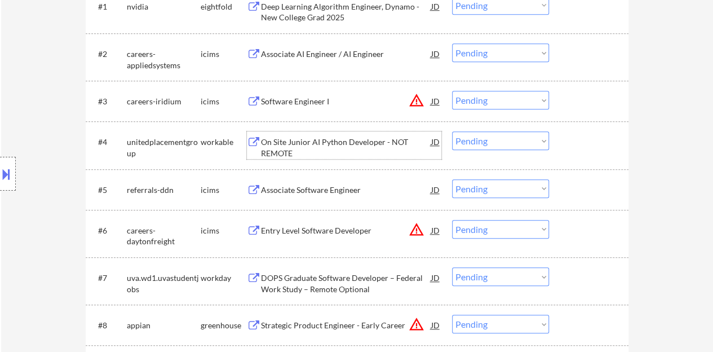
click at [489, 140] on select "Choose an option... Pending Applied Excluded (Questions) Excluded (Expired) Exc…" at bounding box center [500, 140] width 97 height 19
click at [452, 131] on select "Choose an option... Pending Applied Excluded (Questions) Excluded (Expired) Exc…" at bounding box center [500, 140] width 97 height 19
select select ""pending""
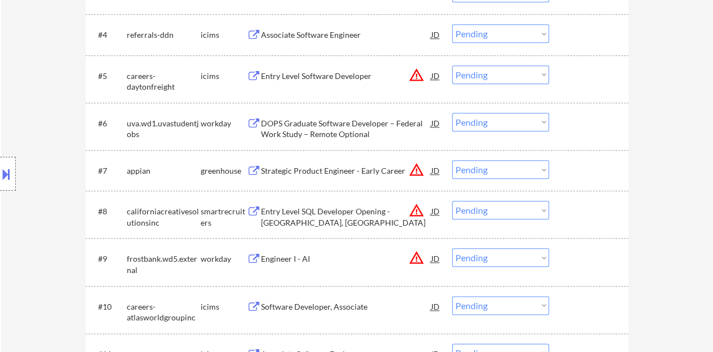
scroll to position [515, 0]
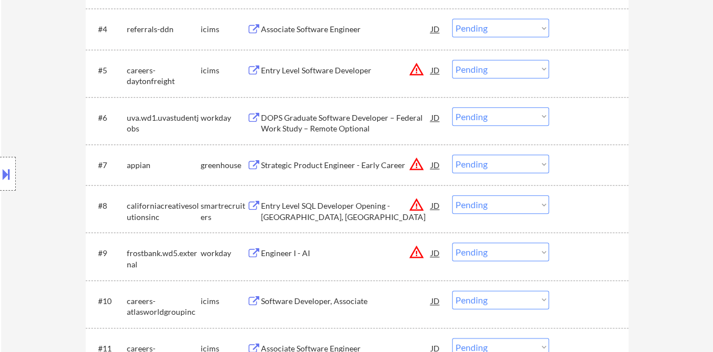
click at [342, 119] on div "DOPS Graduate Software Developer – Federal Work Study – Remote Optional" at bounding box center [346, 123] width 170 height 22
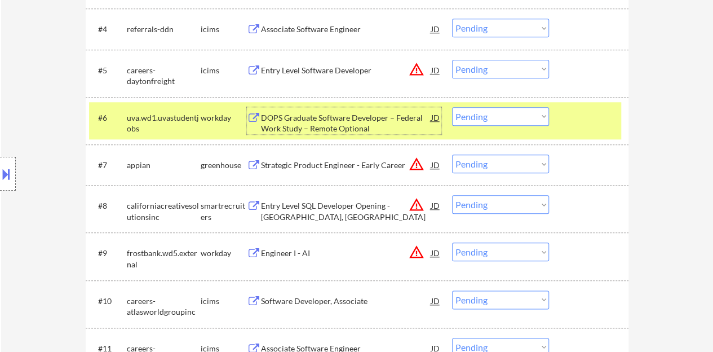
click at [477, 119] on select "Choose an option... Pending Applied Excluded (Questions) Excluded (Expired) Exc…" at bounding box center [500, 116] width 97 height 19
click at [452, 107] on select "Choose an option... Pending Applied Excluded (Questions) Excluded (Expired) Exc…" at bounding box center [500, 116] width 97 height 19
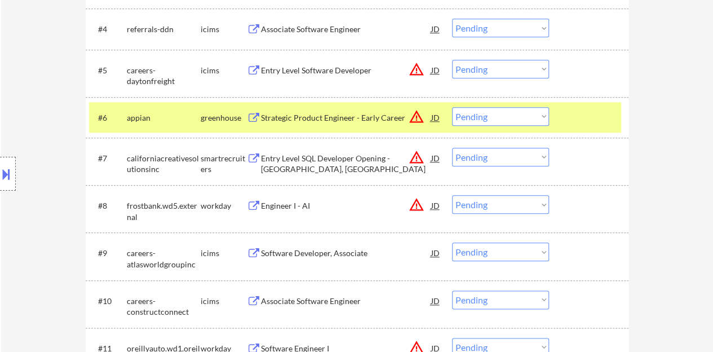
click at [356, 122] on div "Strategic Product Engineer - Early Career" at bounding box center [346, 117] width 170 height 11
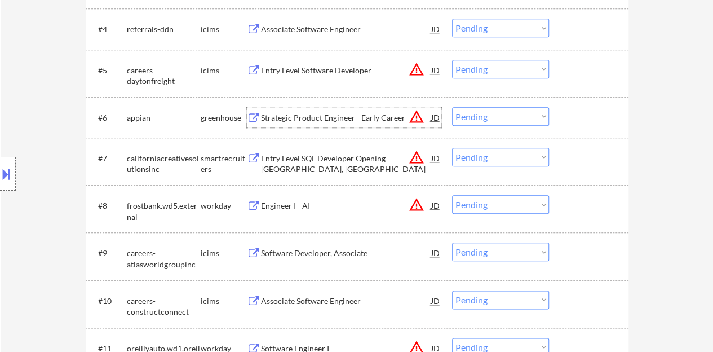
click at [585, 122] on div at bounding box center [590, 117] width 50 height 20
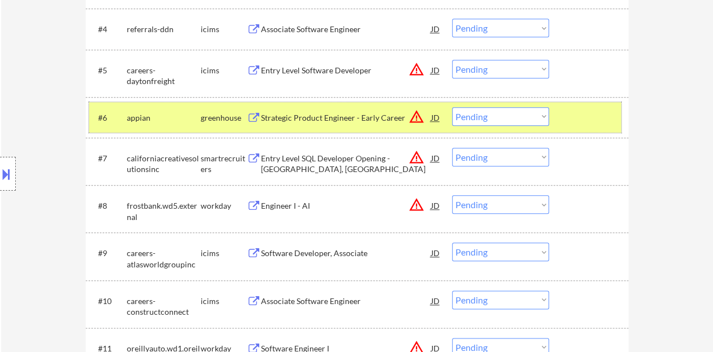
click at [480, 118] on select "Choose an option... Pending Applied Excluded (Questions) Excluded (Expired) Exc…" at bounding box center [500, 116] width 97 height 19
click at [452, 107] on select "Choose an option... Pending Applied Excluded (Questions) Excluded (Expired) Exc…" at bounding box center [500, 116] width 97 height 19
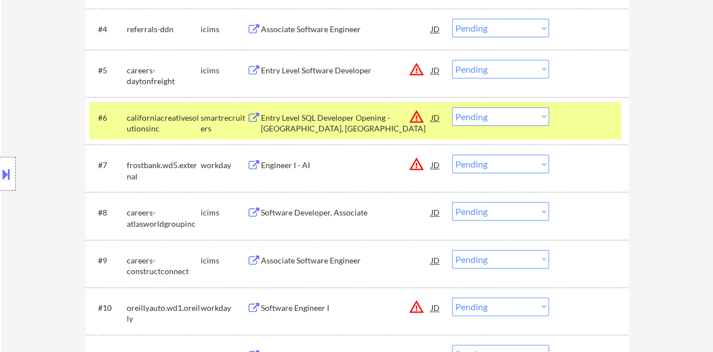
click at [347, 107] on div "Entry Level SQL Developer Opening - [GEOGRAPHIC_DATA], [GEOGRAPHIC_DATA]" at bounding box center [346, 120] width 170 height 27
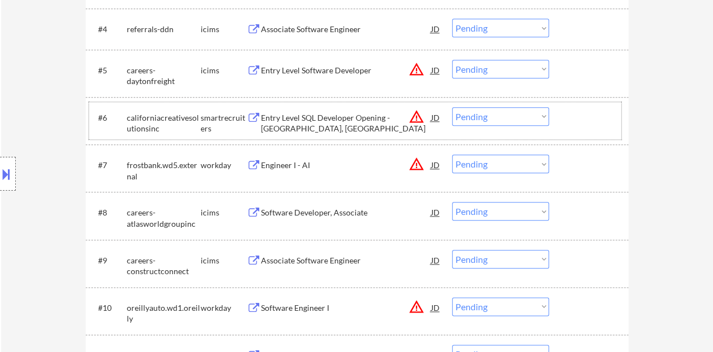
click at [576, 107] on div at bounding box center [590, 117] width 50 height 20
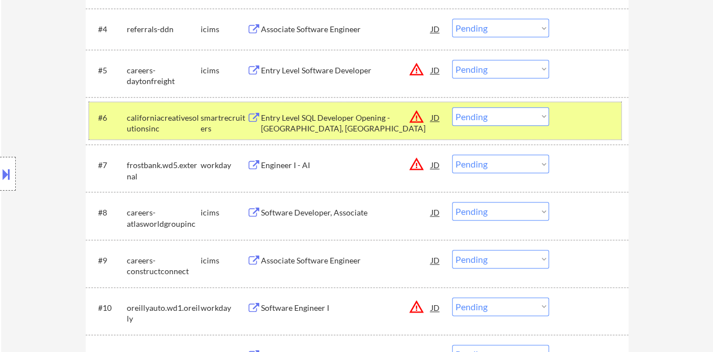
click at [363, 119] on div "Entry Level SQL Developer Opening - [GEOGRAPHIC_DATA], [GEOGRAPHIC_DATA]" at bounding box center [346, 123] width 170 height 22
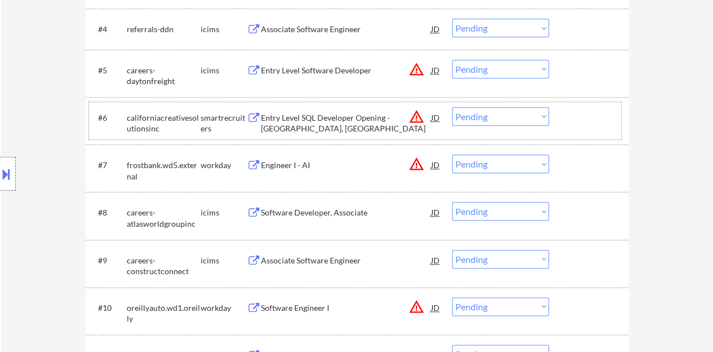
click at [609, 112] on div at bounding box center [590, 117] width 50 height 20
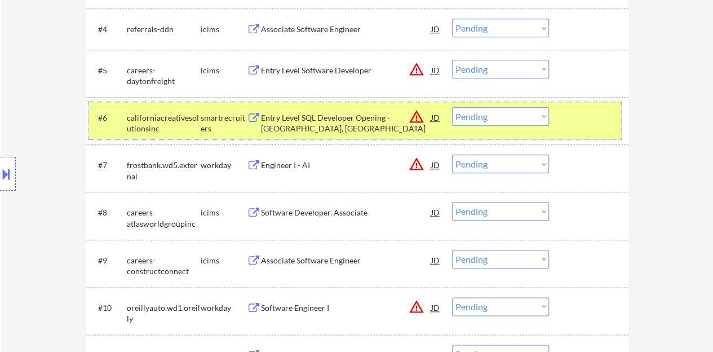
click at [485, 103] on div "#6 californiacreativesolutionsinc smartrecruiters Entry Level SQL Developer Ope…" at bounding box center [355, 120] width 532 height 37
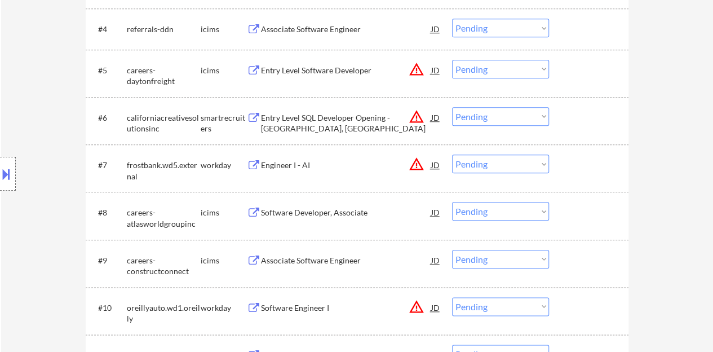
click at [491, 110] on select "Choose an option... Pending Applied Excluded (Questions) Excluded (Expired) Exc…" at bounding box center [500, 116] width 97 height 19
click at [452, 107] on select "Choose an option... Pending Applied Excluded (Questions) Excluded (Expired) Exc…" at bounding box center [500, 116] width 97 height 19
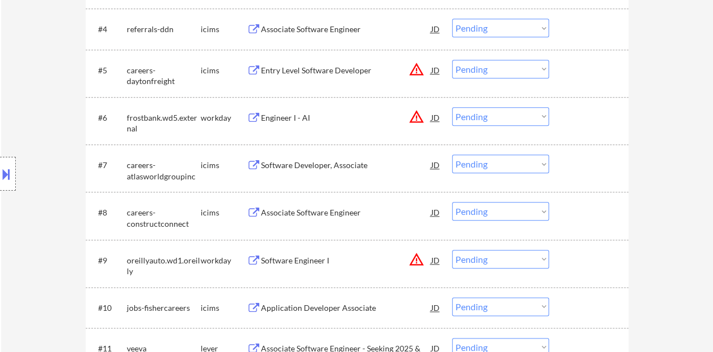
scroll to position [459, 0]
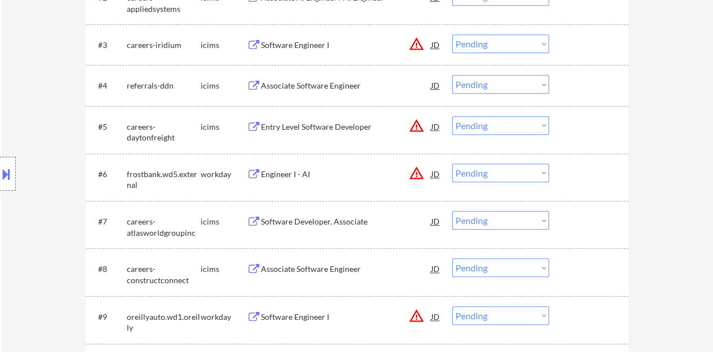
click at [281, 177] on div "Engineer I - AI" at bounding box center [346, 173] width 170 height 11
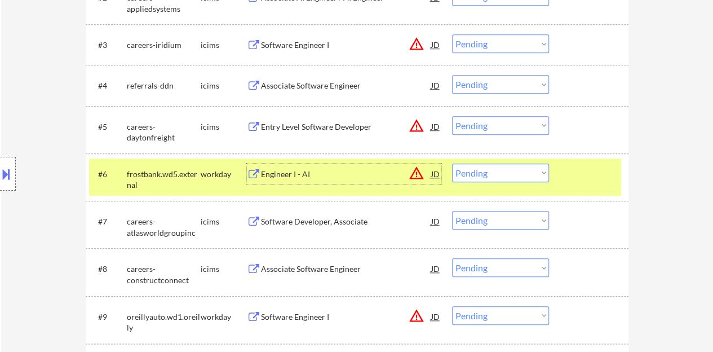
click at [522, 171] on select "Choose an option... Pending Applied Excluded (Questions) Excluded (Expired) Exc…" at bounding box center [500, 172] width 97 height 19
click at [452, 163] on select "Choose an option... Pending Applied Excluded (Questions) Excluded (Expired) Exc…" at bounding box center [500, 172] width 97 height 19
select select ""pending""
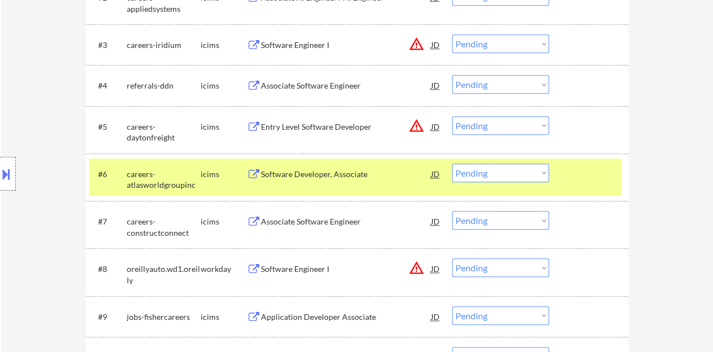
click at [569, 181] on div at bounding box center [590, 173] width 50 height 20
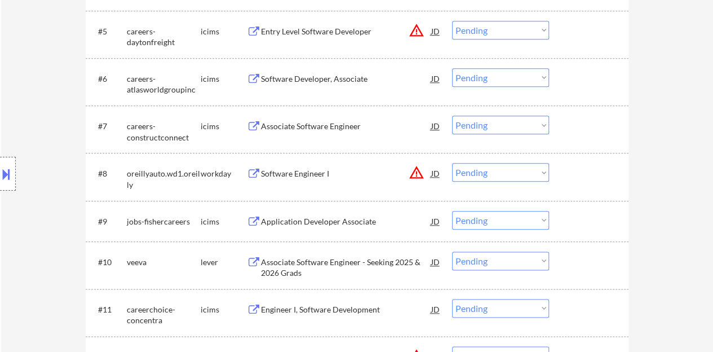
scroll to position [571, 0]
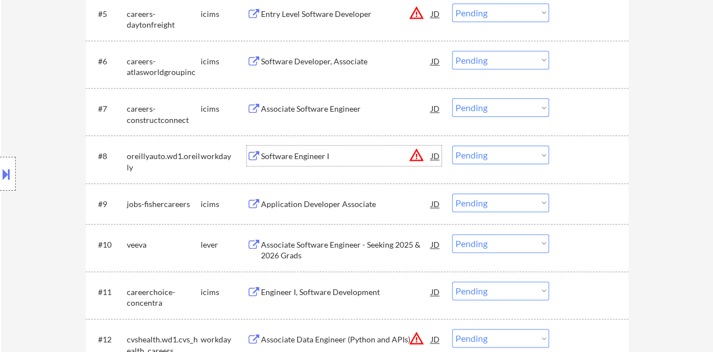
click at [278, 158] on div "Software Engineer I" at bounding box center [346, 155] width 170 height 11
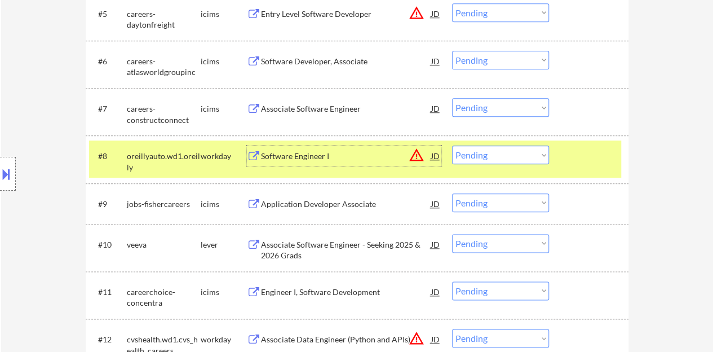
click at [530, 155] on select "Choose an option... Pending Applied Excluded (Questions) Excluded (Expired) Exc…" at bounding box center [500, 154] width 97 height 19
click at [452, 145] on select "Choose an option... Pending Applied Excluded (Questions) Excluded (Expired) Exc…" at bounding box center [500, 154] width 97 height 19
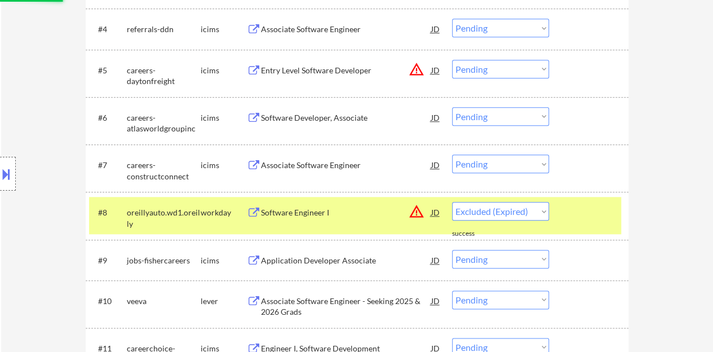
select select ""pending""
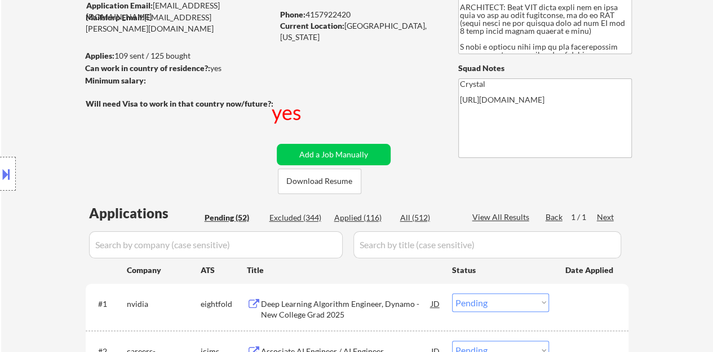
scroll to position [121, 0]
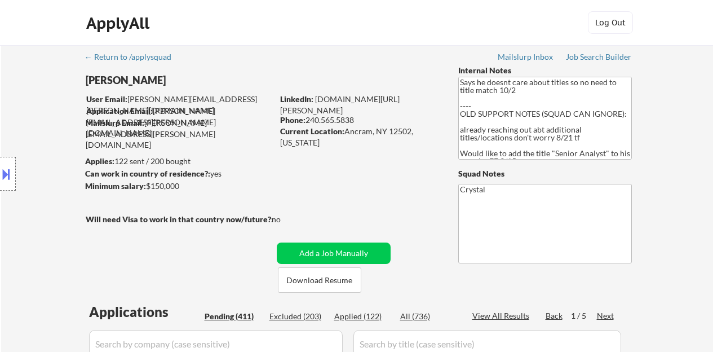
select select ""pending""
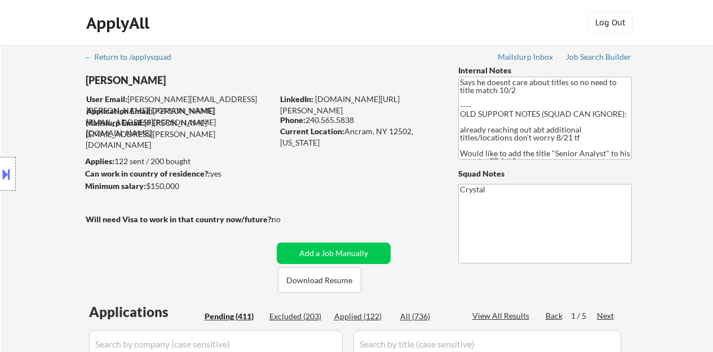
select select ""pending""
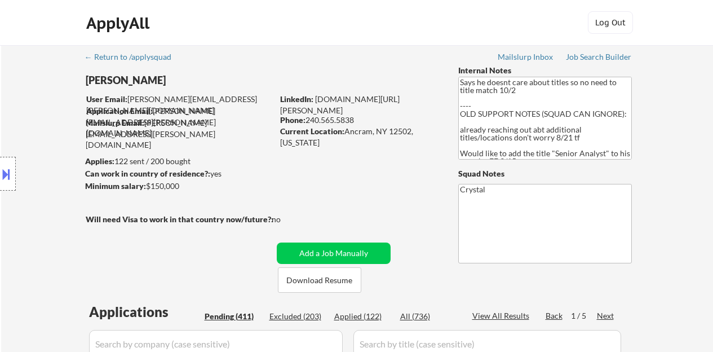
select select ""pending""
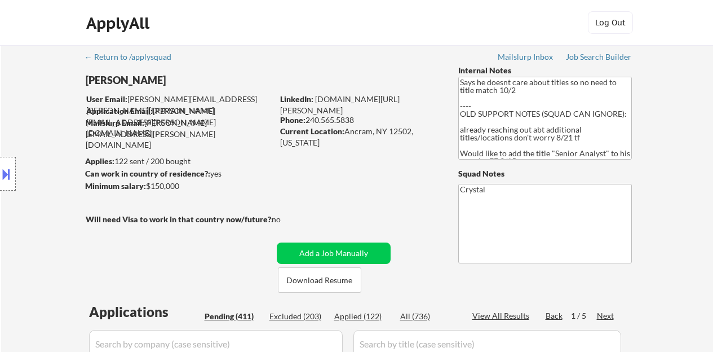
select select ""pending""
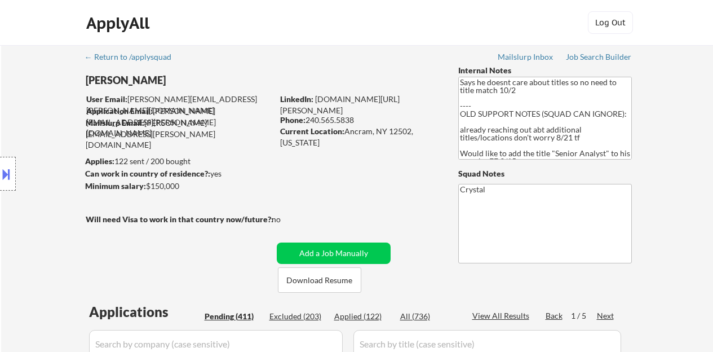
select select ""pending""
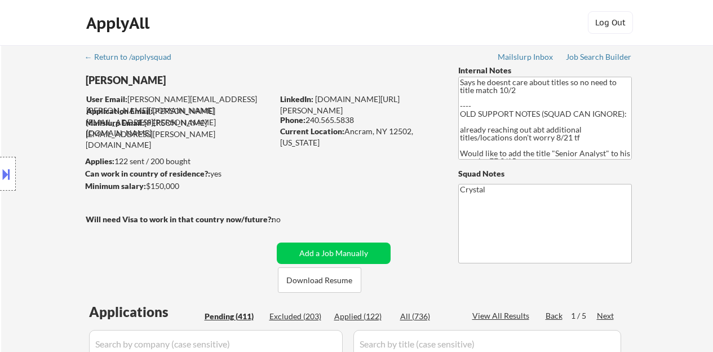
select select ""pending""
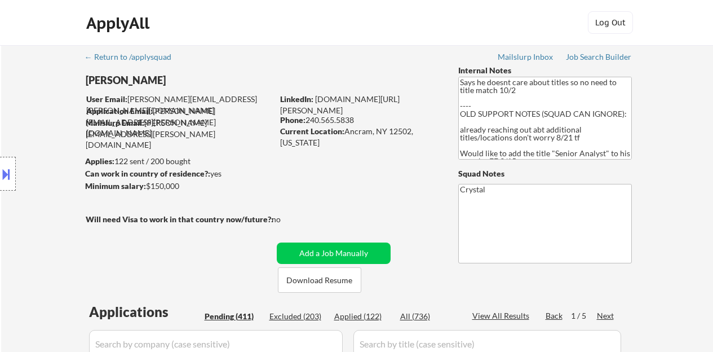
select select ""pending""
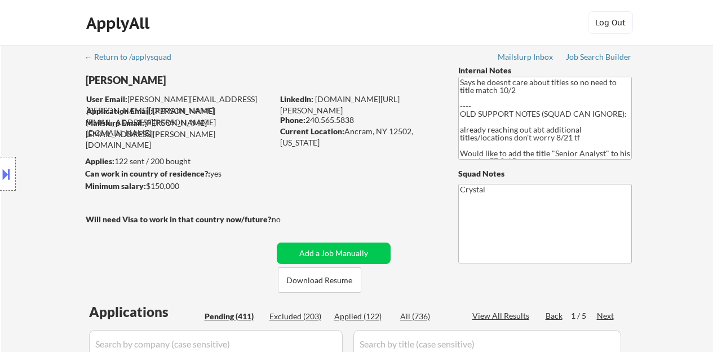
select select ""pending""
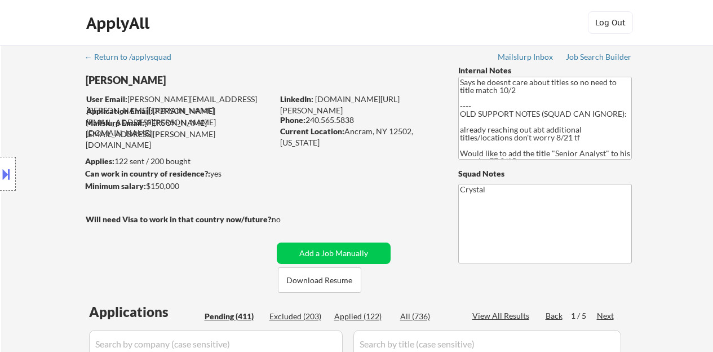
select select ""pending""
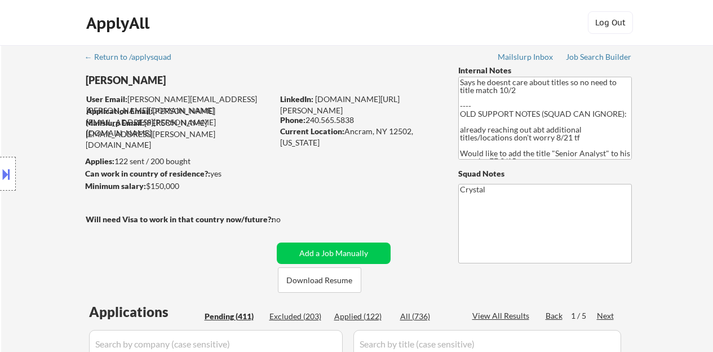
select select ""pending""
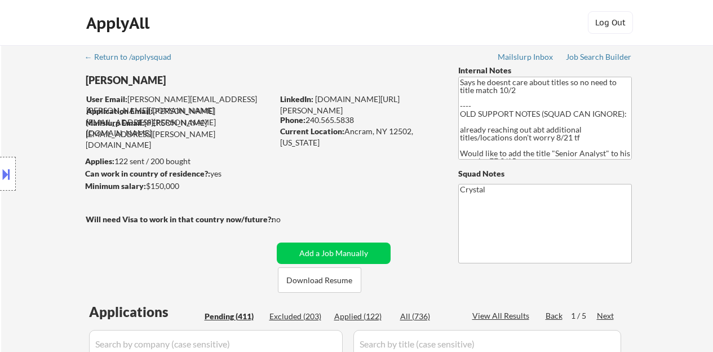
select select ""pending""
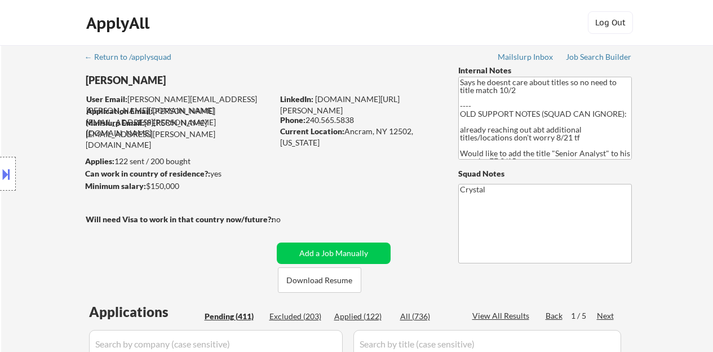
select select ""pending""
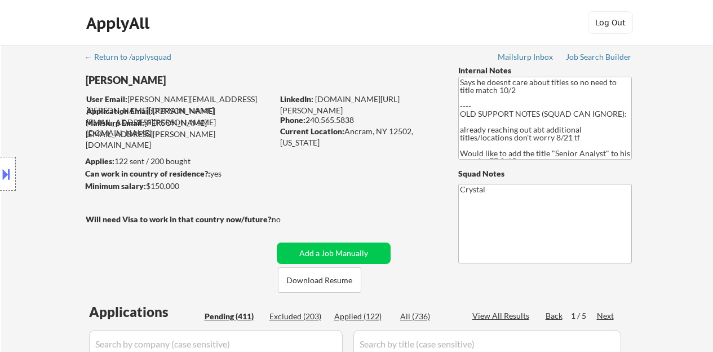
select select ""pending""
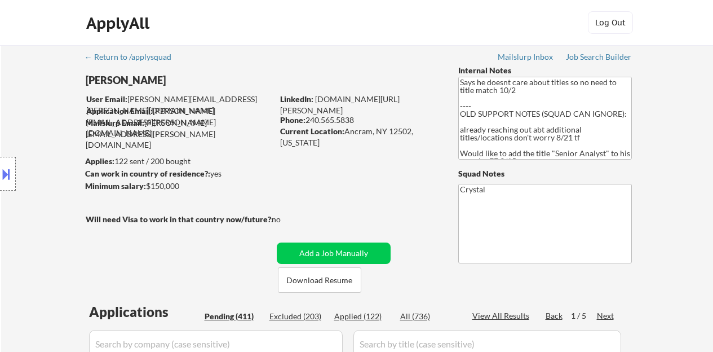
select select ""pending""
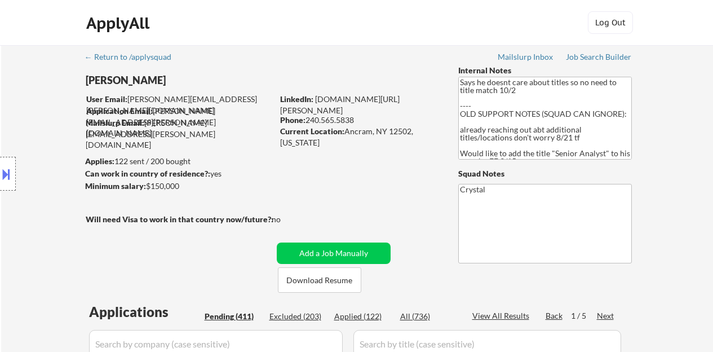
select select ""pending""
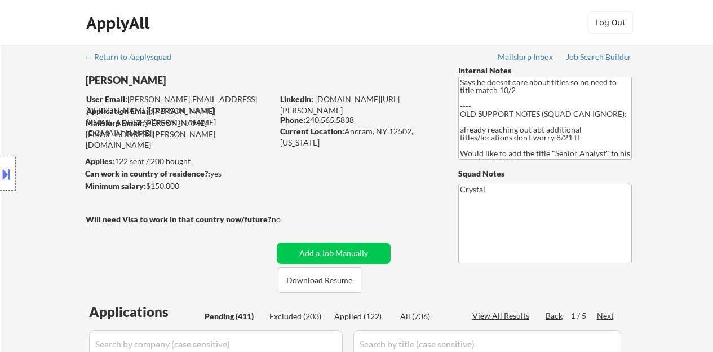
select select ""pending""
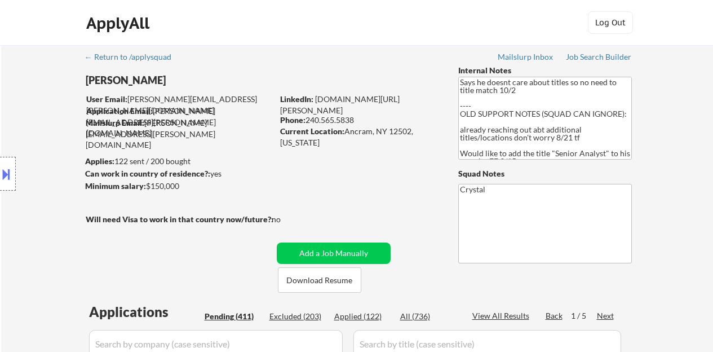
select select ""pending""
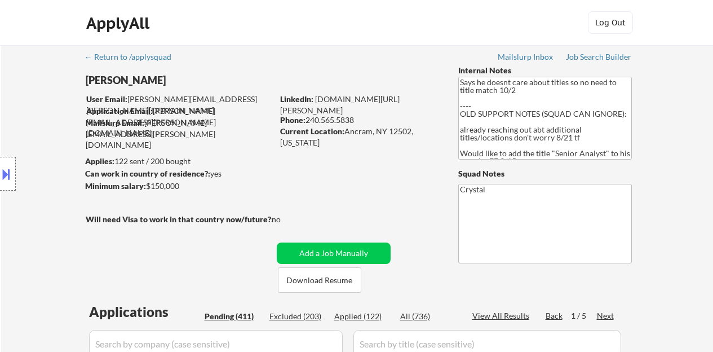
select select ""pending""
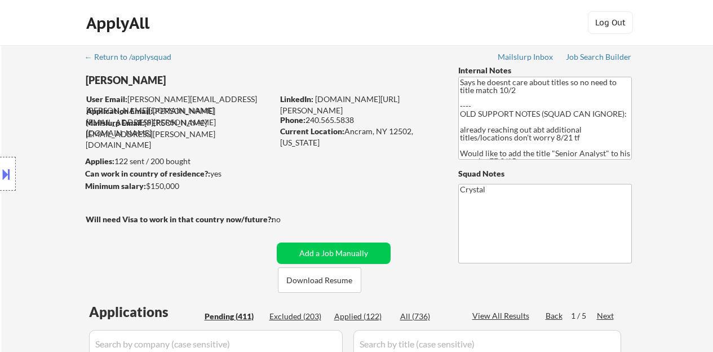
select select ""pending""
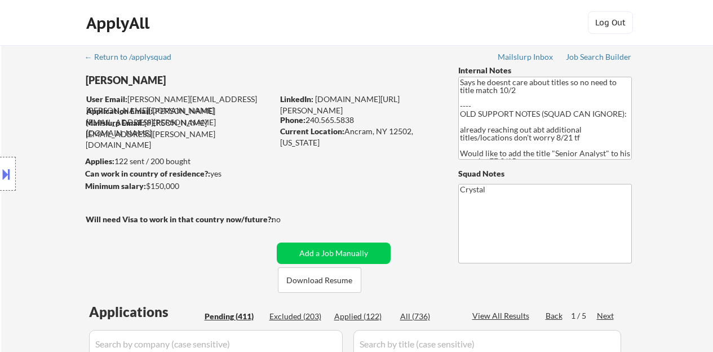
select select ""pending""
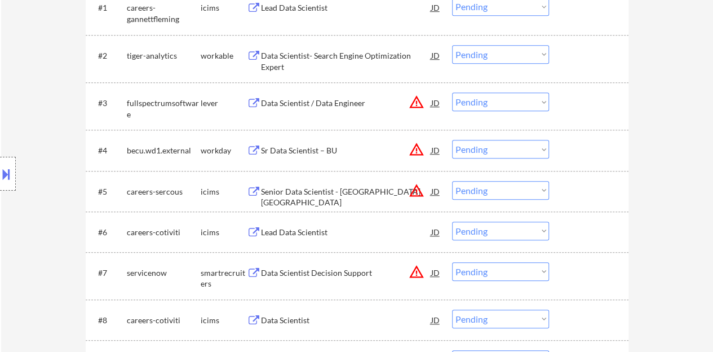
scroll to position [338, 0]
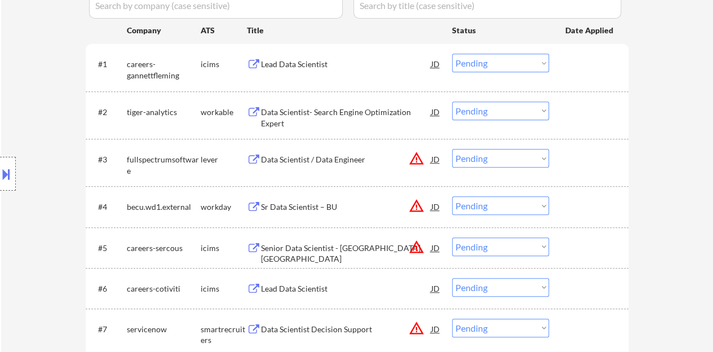
click at [436, 161] on div "JD" at bounding box center [435, 159] width 11 height 20
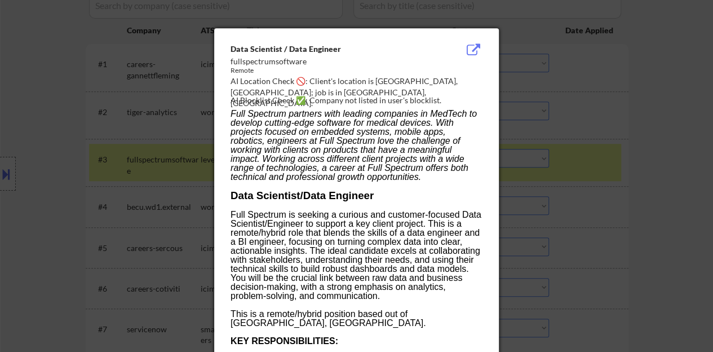
click at [152, 203] on div at bounding box center [356, 176] width 713 height 352
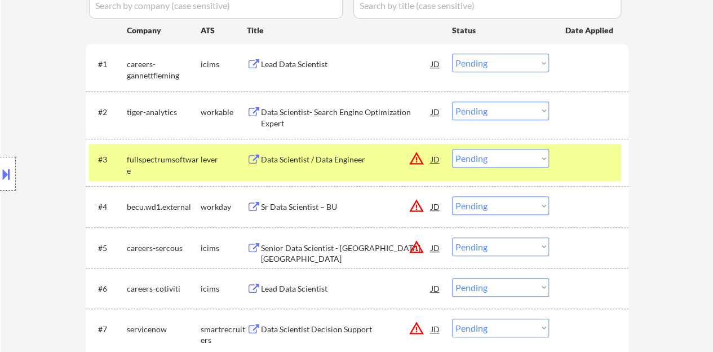
click at [0, 165] on button at bounding box center [6, 174] width 12 height 19
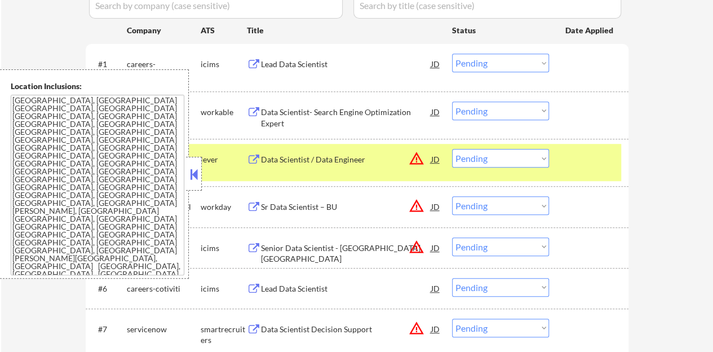
click at [197, 175] on button at bounding box center [194, 174] width 12 height 17
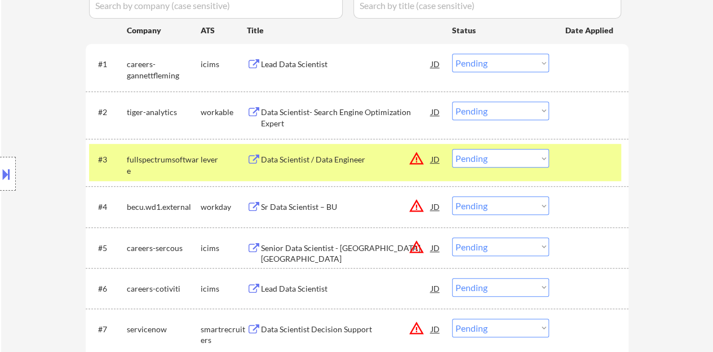
click at [302, 159] on div "Data Scientist / Data Engineer" at bounding box center [346, 159] width 170 height 11
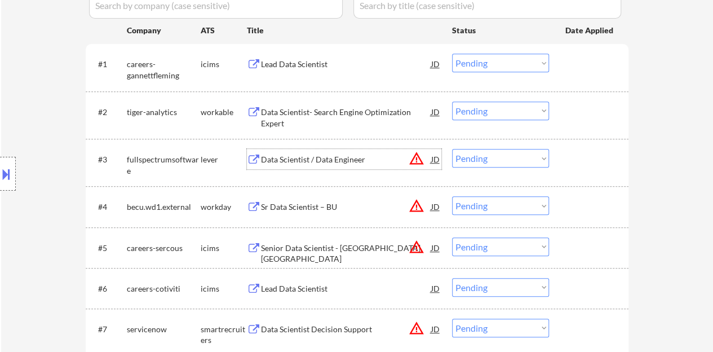
click at [606, 156] on div at bounding box center [590, 159] width 50 height 20
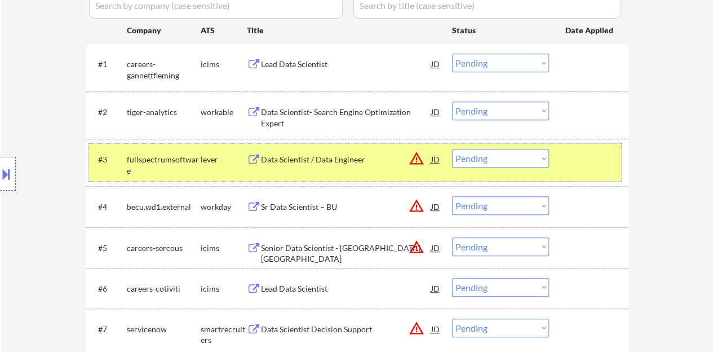
click at [483, 167] on div "#3 fullspectrumsoftware lever Data Scientist / Data Engineer JD warning_amber C…" at bounding box center [355, 162] width 532 height 37
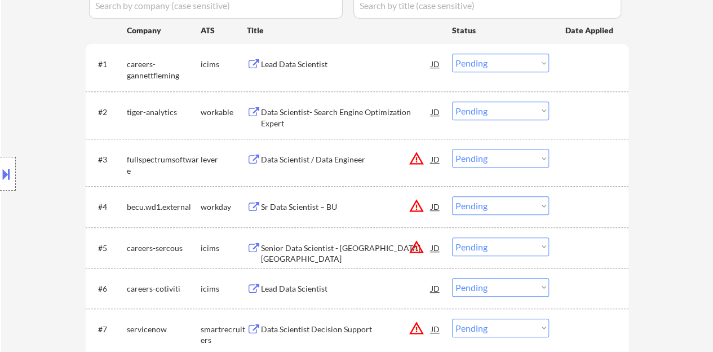
click at [480, 160] on select "Choose an option... Pending Applied Excluded (Questions) Excluded (Expired) Exc…" at bounding box center [500, 158] width 97 height 19
click at [452, 149] on select "Choose an option... Pending Applied Excluded (Questions) Excluded (Expired) Exc…" at bounding box center [500, 158] width 97 height 19
select select ""pending""
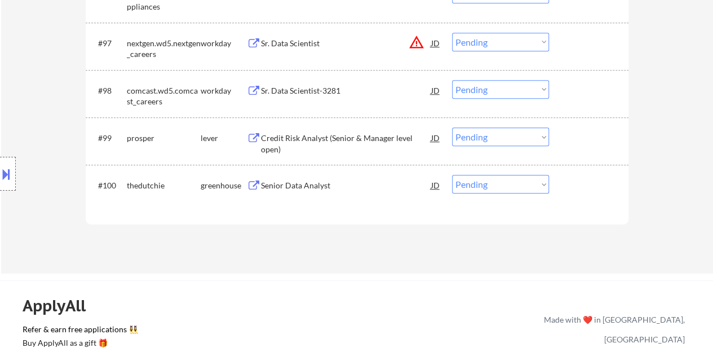
scroll to position [4641, 0]
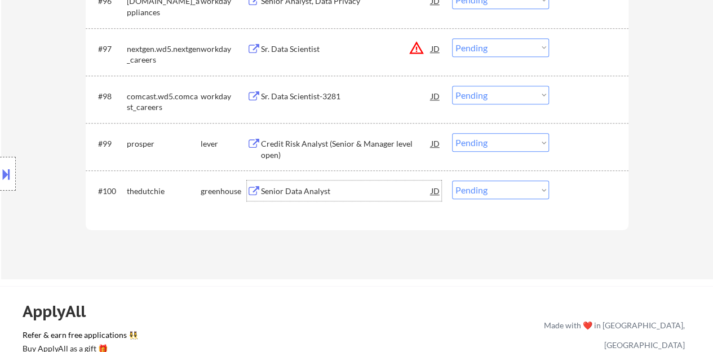
click at [290, 191] on div "Senior Data Analyst" at bounding box center [346, 190] width 170 height 11
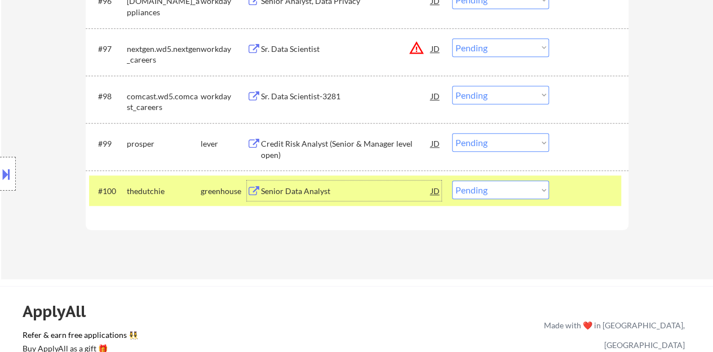
click at [474, 193] on select "Choose an option... Pending Applied Excluded (Questions) Excluded (Expired) Exc…" at bounding box center [500, 189] width 97 height 19
click at [452, 180] on select "Choose an option... Pending Applied Excluded (Questions) Excluded (Expired) Exc…" at bounding box center [500, 189] width 97 height 19
click at [309, 194] on div "Data Platform Engineer" at bounding box center [346, 190] width 170 height 11
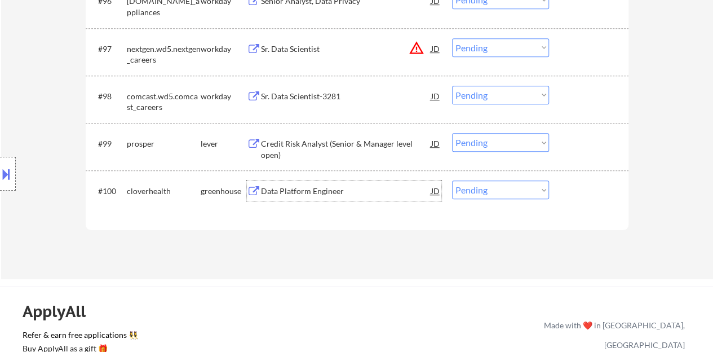
click at [582, 192] on div at bounding box center [590, 190] width 50 height 20
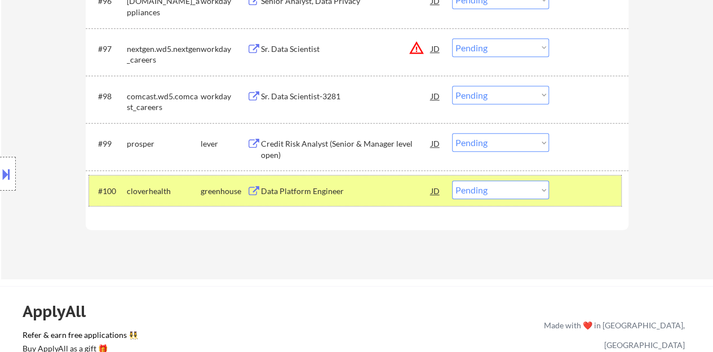
click at [490, 183] on select "Choose an option... Pending Applied Excluded (Questions) Excluded (Expired) Exc…" at bounding box center [500, 189] width 97 height 19
click at [452, 180] on select "Choose an option... Pending Applied Excluded (Questions) Excluded (Expired) Exc…" at bounding box center [500, 189] width 97 height 19
click at [269, 190] on div "Director, CX Analytics" at bounding box center [346, 190] width 170 height 11
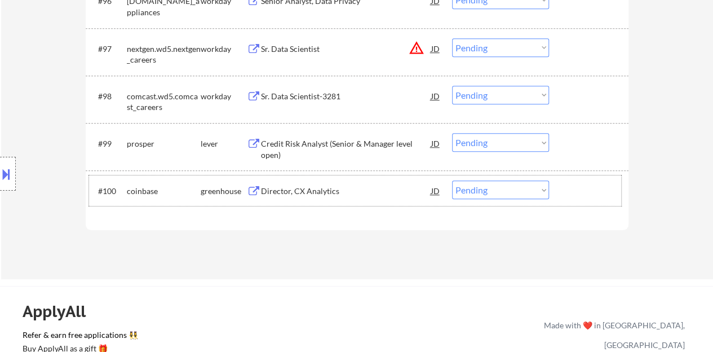
click at [570, 192] on div at bounding box center [590, 190] width 50 height 20
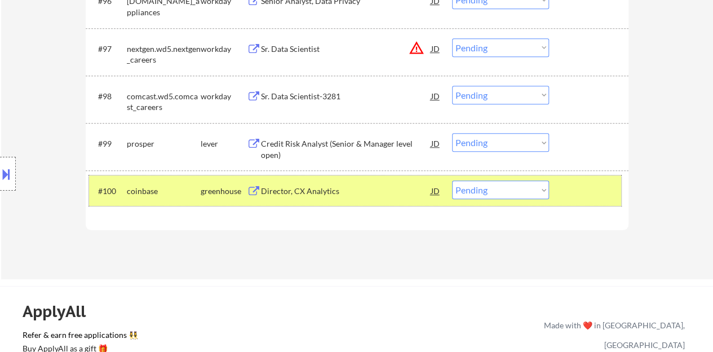
click at [472, 188] on select "Choose an option... Pending Applied Excluded (Questions) Excluded (Expired) Exc…" at bounding box center [500, 189] width 97 height 19
click at [452, 180] on select "Choose an option... Pending Applied Excluded (Questions) Excluded (Expired) Exc…" at bounding box center [500, 189] width 97 height 19
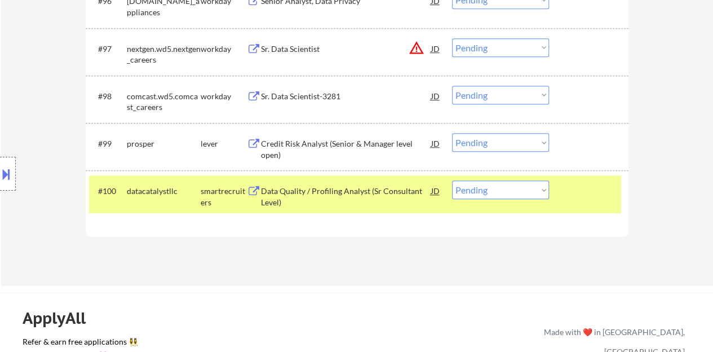
drag, startPoint x: 494, startPoint y: 218, endPoint x: 358, endPoint y: 263, distance: 142.4
click at [321, 192] on div "Data Quality / Profiling Analyst (Sr Consultant Level)" at bounding box center [346, 196] width 170 height 22
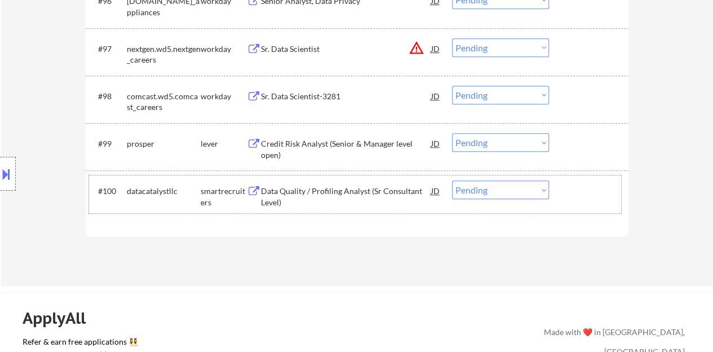
click at [591, 205] on div "#100 datacatalystllc smartrecruiters Data Quality / Profiling Analyst (Sr Consu…" at bounding box center [355, 193] width 532 height 37
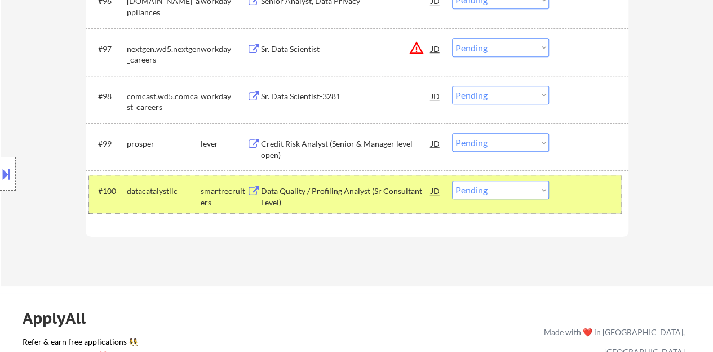
click at [492, 196] on select "Choose an option... Pending Applied Excluded (Questions) Excluded (Expired) Exc…" at bounding box center [500, 189] width 97 height 19
click at [452, 180] on select "Choose an option... Pending Applied Excluded (Questions) Excluded (Expired) Exc…" at bounding box center [500, 189] width 97 height 19
select select ""pending""
click at [566, 192] on div at bounding box center [590, 190] width 50 height 20
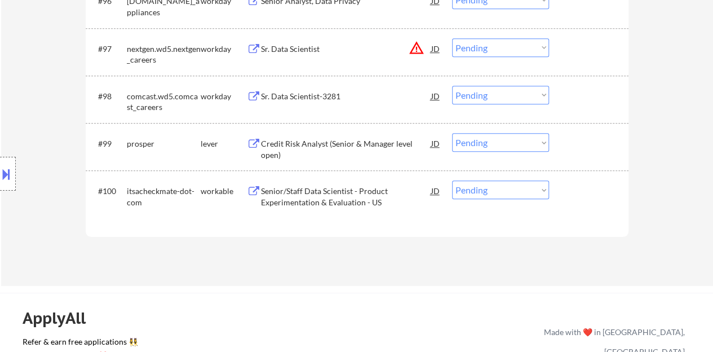
click at [339, 143] on div "Credit Risk Analyst (Senior & Manager level open)" at bounding box center [346, 149] width 170 height 22
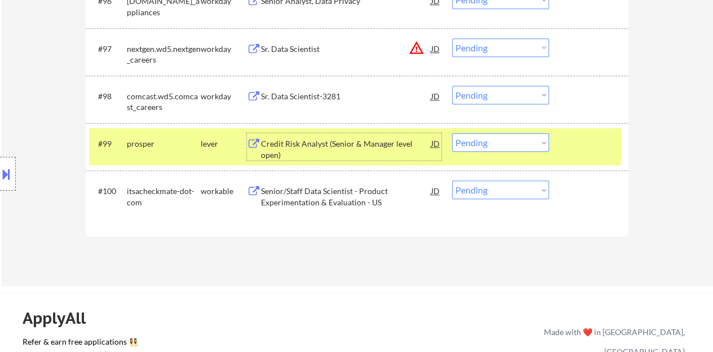
click at [497, 138] on select "Choose an option... Pending Applied Excluded (Questions) Excluded (Expired) Exc…" at bounding box center [500, 142] width 97 height 19
click at [452, 133] on select "Choose an option... Pending Applied Excluded (Questions) Excluded (Expired) Exc…" at bounding box center [500, 142] width 97 height 19
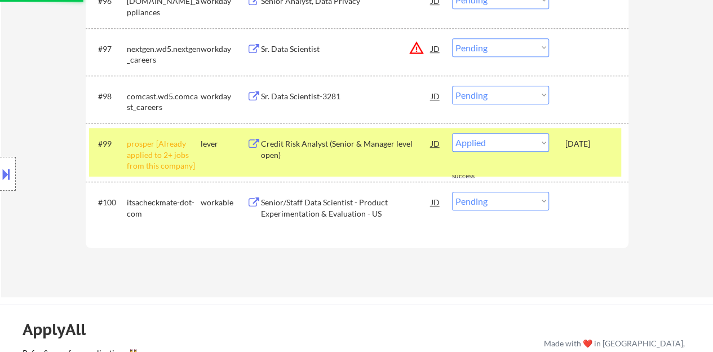
select select ""pending""
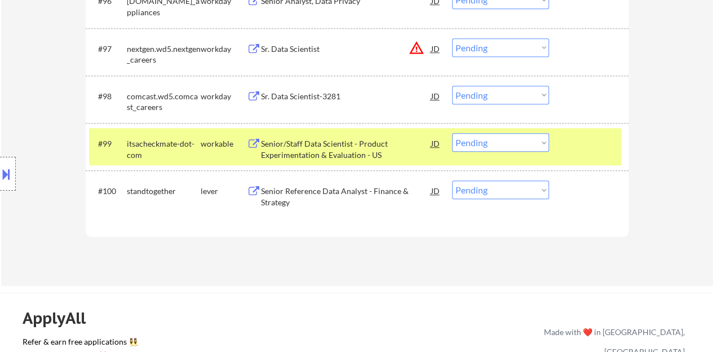
click at [597, 139] on div at bounding box center [590, 143] width 50 height 20
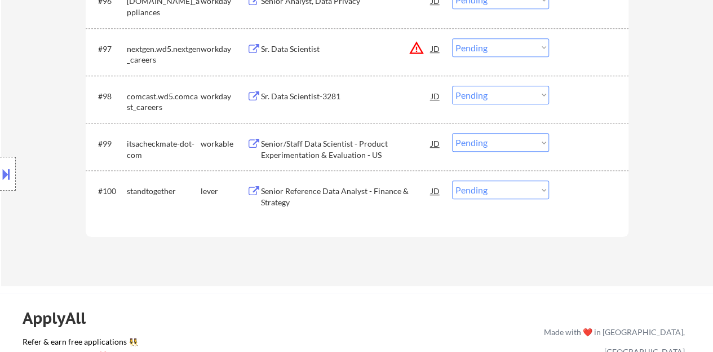
click at [393, 193] on div "Senior Reference Data Analyst - Finance & Strategy" at bounding box center [346, 196] width 170 height 22
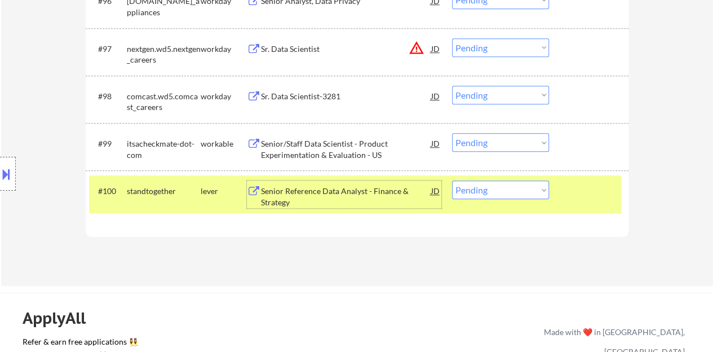
click at [467, 190] on select "Choose an option... Pending Applied Excluded (Questions) Excluded (Expired) Exc…" at bounding box center [500, 189] width 97 height 19
click at [452, 180] on select "Choose an option... Pending Applied Excluded (Questions) Excluded (Expired) Exc…" at bounding box center [500, 189] width 97 height 19
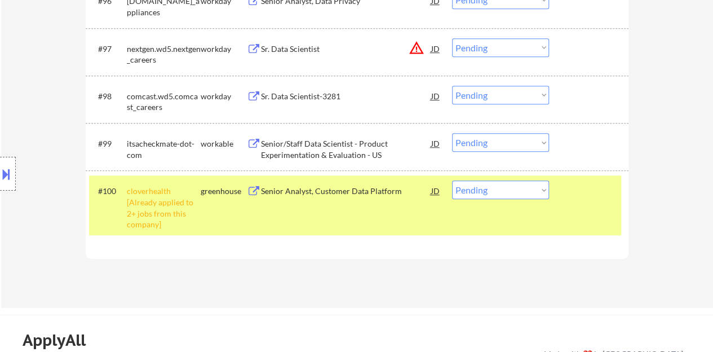
click at [533, 187] on select "Choose an option... Pending Applied Excluded (Questions) Excluded (Expired) Exc…" at bounding box center [500, 189] width 97 height 19
click at [452, 180] on select "Choose an option... Pending Applied Excluded (Questions) Excluded (Expired) Exc…" at bounding box center [500, 189] width 97 height 19
select select ""pending""
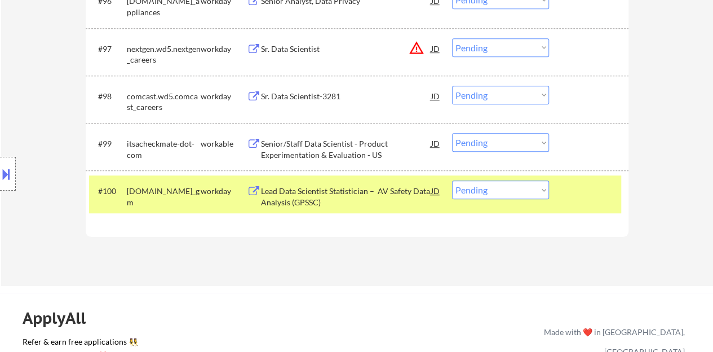
drag, startPoint x: 640, startPoint y: 208, endPoint x: 632, endPoint y: 205, distance: 9.1
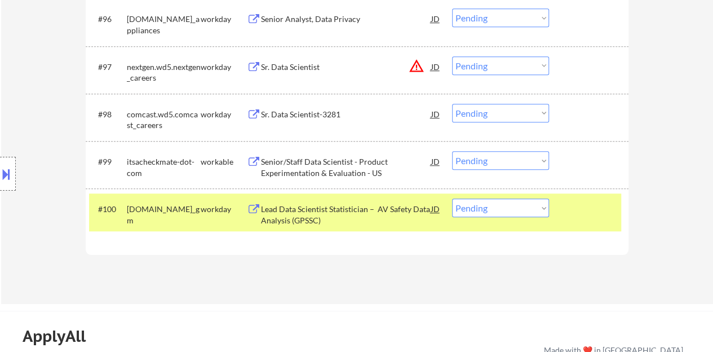
scroll to position [4529, 0]
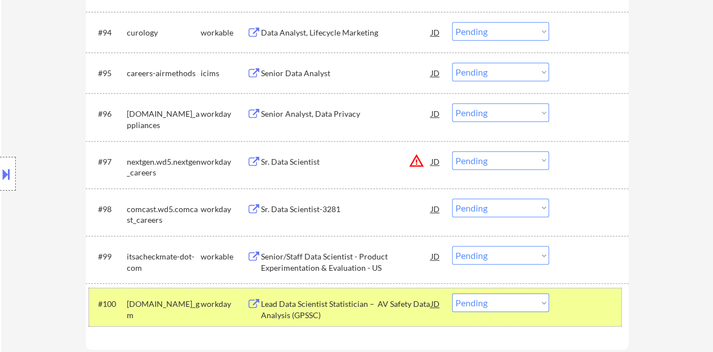
click at [609, 301] on div at bounding box center [590, 303] width 50 height 20
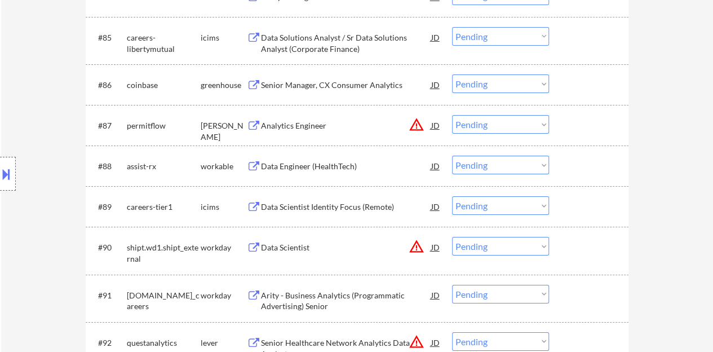
scroll to position [4078, 0]
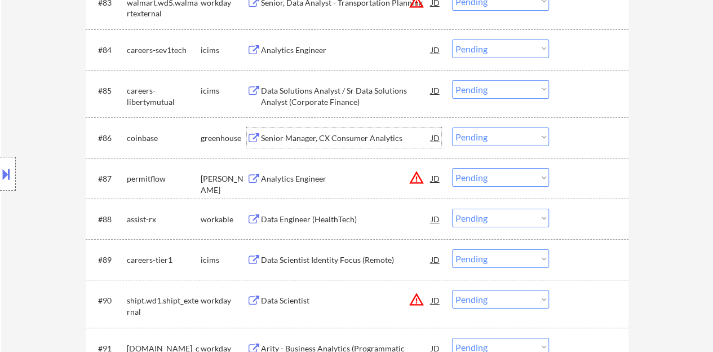
click at [336, 141] on div "Senior Manager, CX Consumer Analytics" at bounding box center [346, 137] width 170 height 11
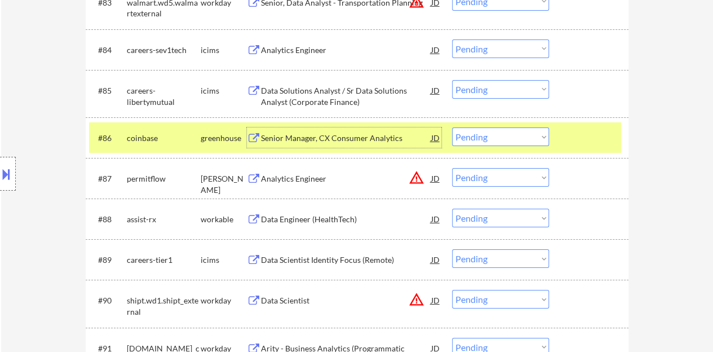
click at [459, 135] on select "Choose an option... Pending Applied Excluded (Questions) Excluded (Expired) Exc…" at bounding box center [500, 136] width 97 height 19
click at [452, 127] on select "Choose an option... Pending Applied Excluded (Questions) Excluded (Expired) Exc…" at bounding box center [500, 136] width 97 height 19
select select ""pending""
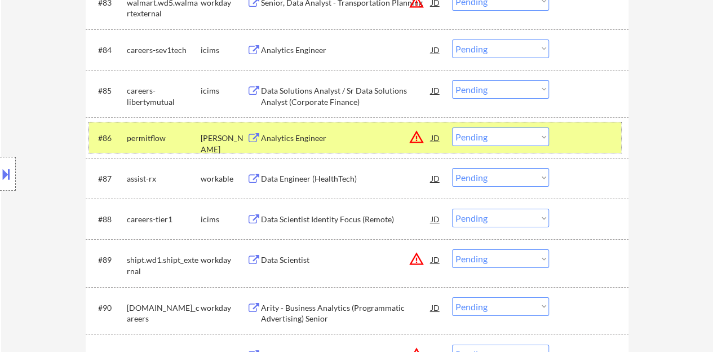
click at [591, 127] on div at bounding box center [590, 137] width 50 height 20
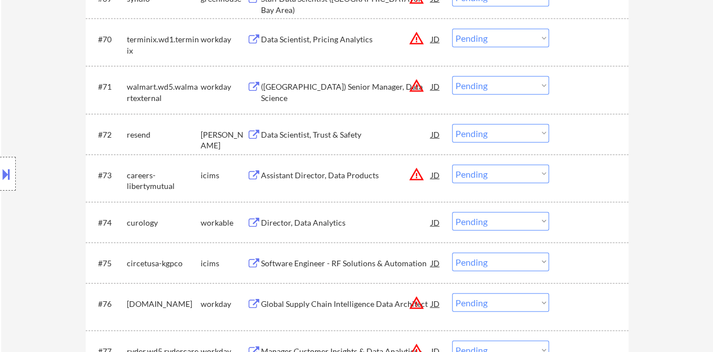
scroll to position [3458, 0]
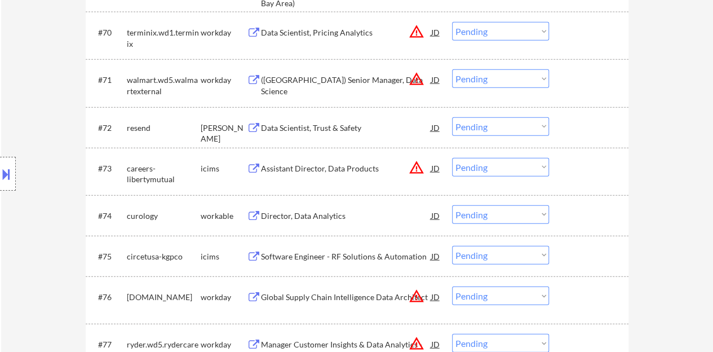
click at [321, 123] on div "Data Scientist, Trust & Safety" at bounding box center [346, 127] width 170 height 11
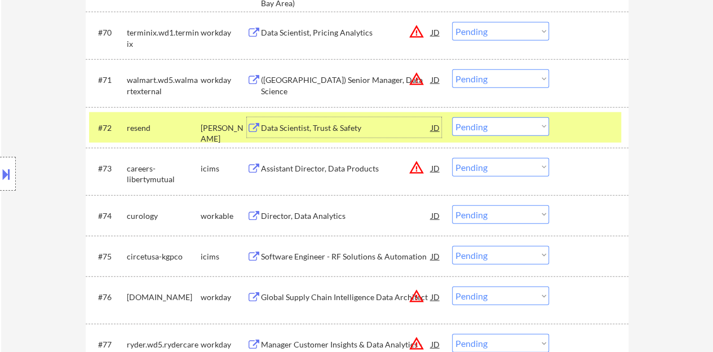
click at [484, 126] on select "Choose an option... Pending Applied Excluded (Questions) Excluded (Expired) Exc…" at bounding box center [500, 126] width 97 height 19
click at [452, 117] on select "Choose an option... Pending Applied Excluded (Questions) Excluded (Expired) Exc…" at bounding box center [500, 126] width 97 height 19
select select ""pending""
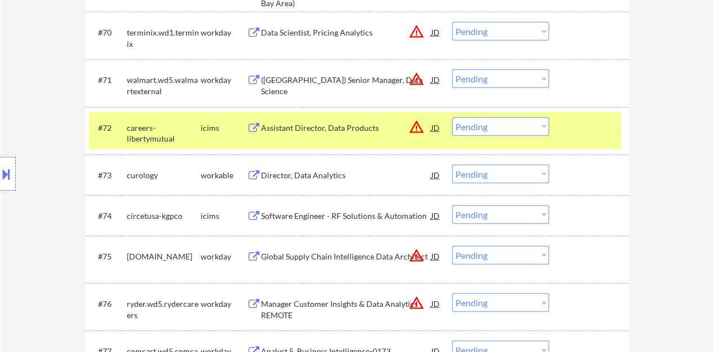
click at [577, 139] on div "#72 careers-libertymutual icims Assistant Director, Data Products JD warning_am…" at bounding box center [355, 130] width 532 height 37
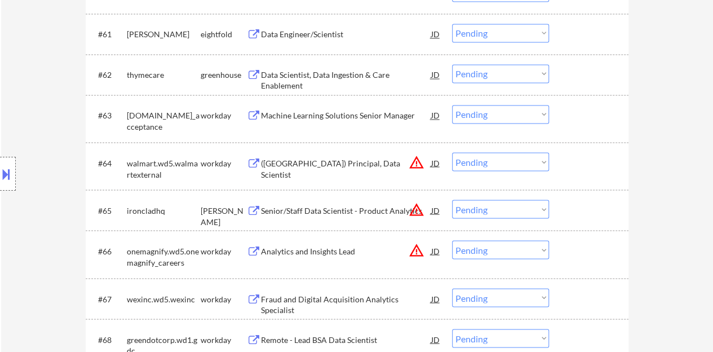
scroll to position [2951, 0]
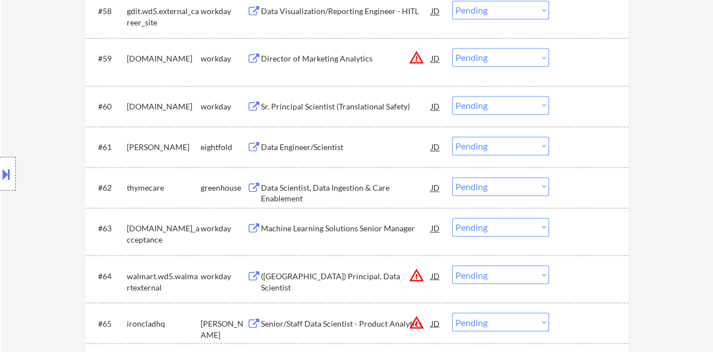
click at [363, 188] on div "Data Scientist, Data Ingestion & Care Enablement" at bounding box center [346, 193] width 170 height 22
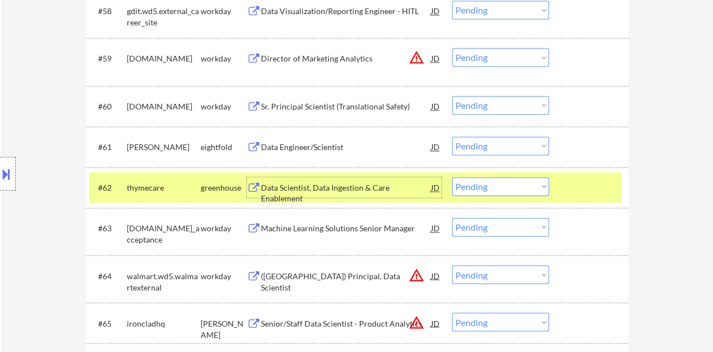
click at [491, 183] on select "Choose an option... Pending Applied Excluded (Questions) Excluded (Expired) Exc…" at bounding box center [500, 186] width 97 height 19
click at [452, 177] on select "Choose an option... Pending Applied Excluded (Questions) Excluded (Expired) Exc…" at bounding box center [500, 186] width 97 height 19
select select ""pending""
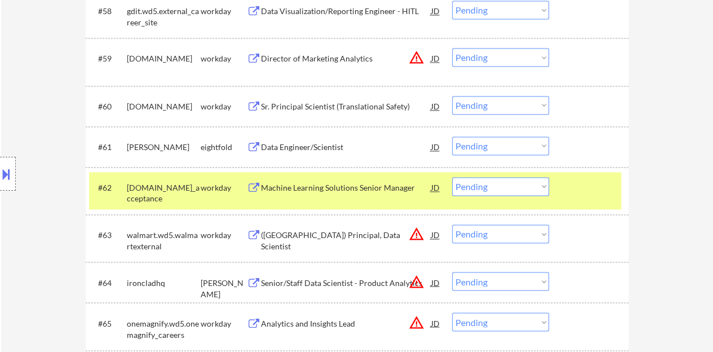
click at [565, 192] on div at bounding box center [590, 187] width 50 height 20
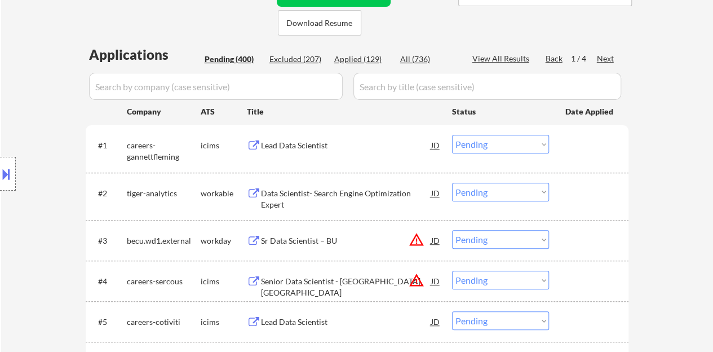
scroll to position [246, 0]
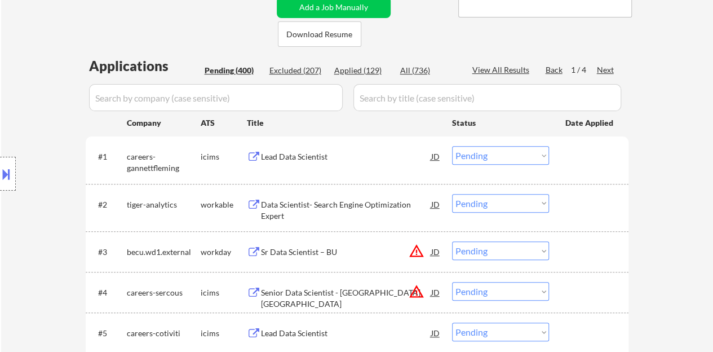
click at [600, 72] on div "Next" at bounding box center [606, 69] width 18 height 11
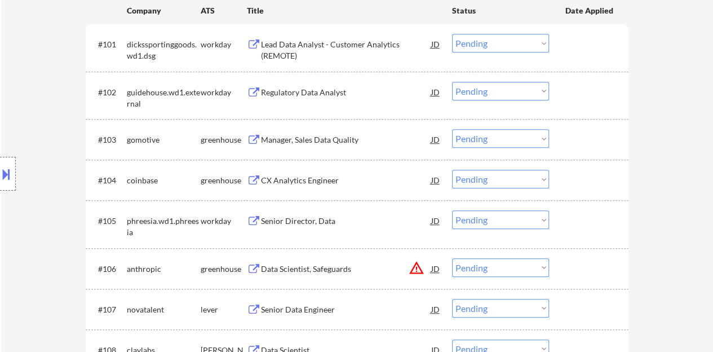
scroll to position [358, 0]
click at [326, 149] on div "#103 gomotive greenhouse Manager, Sales Data Quality JD warning_amber Choose an…" at bounding box center [355, 138] width 532 height 30
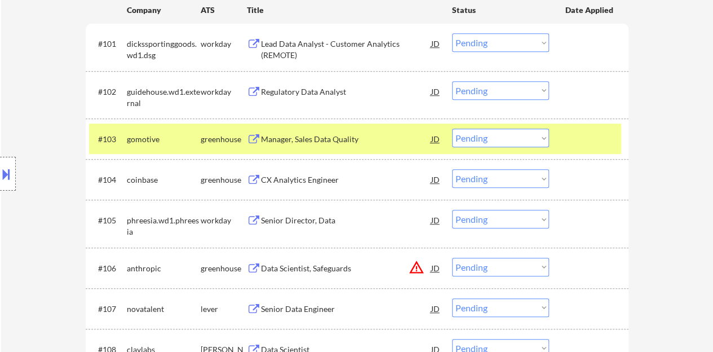
click at [326, 134] on div "Manager, Sales Data Quality" at bounding box center [346, 139] width 170 height 11
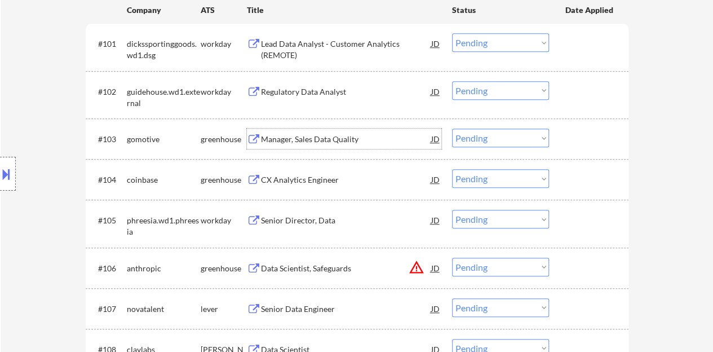
click at [599, 138] on div at bounding box center [590, 138] width 50 height 20
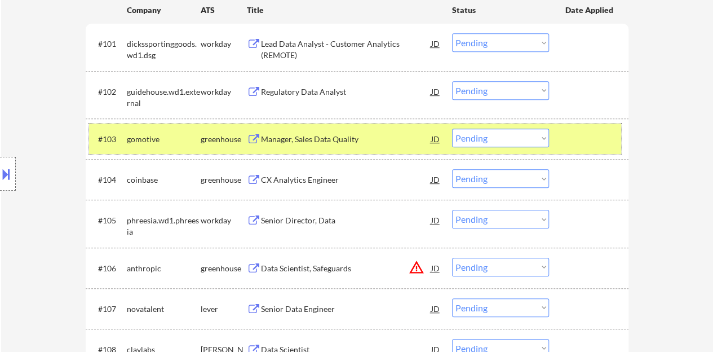
click at [502, 134] on select "Choose an option... Pending Applied Excluded (Questions) Excluded (Expired) Exc…" at bounding box center [500, 137] width 97 height 19
click at [452, 128] on select "Choose an option... Pending Applied Excluded (Questions) Excluded (Expired) Exc…" at bounding box center [500, 137] width 97 height 19
select select ""pending""
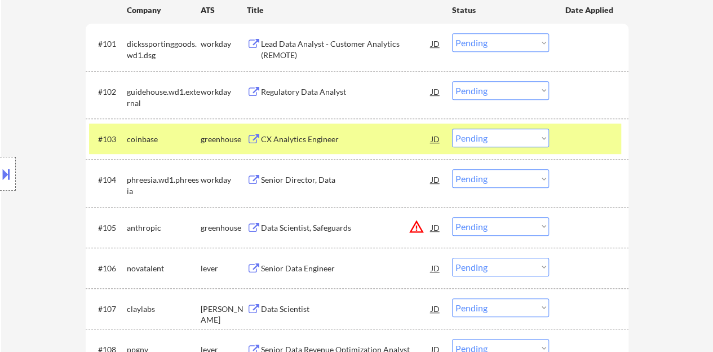
click at [304, 131] on div "CX Analytics Engineer" at bounding box center [346, 138] width 170 height 20
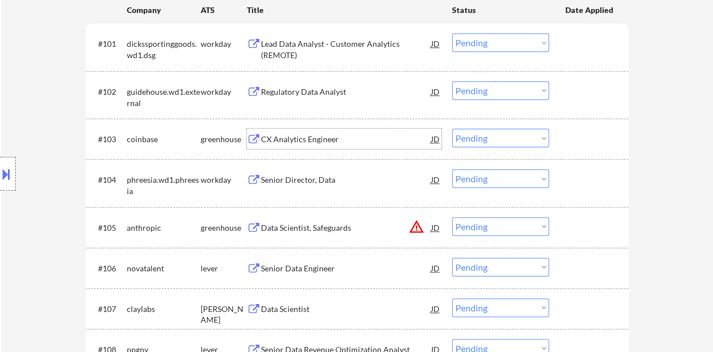
click at [573, 139] on div at bounding box center [590, 138] width 50 height 20
